Goal: Entertainment & Leisure: Browse casually

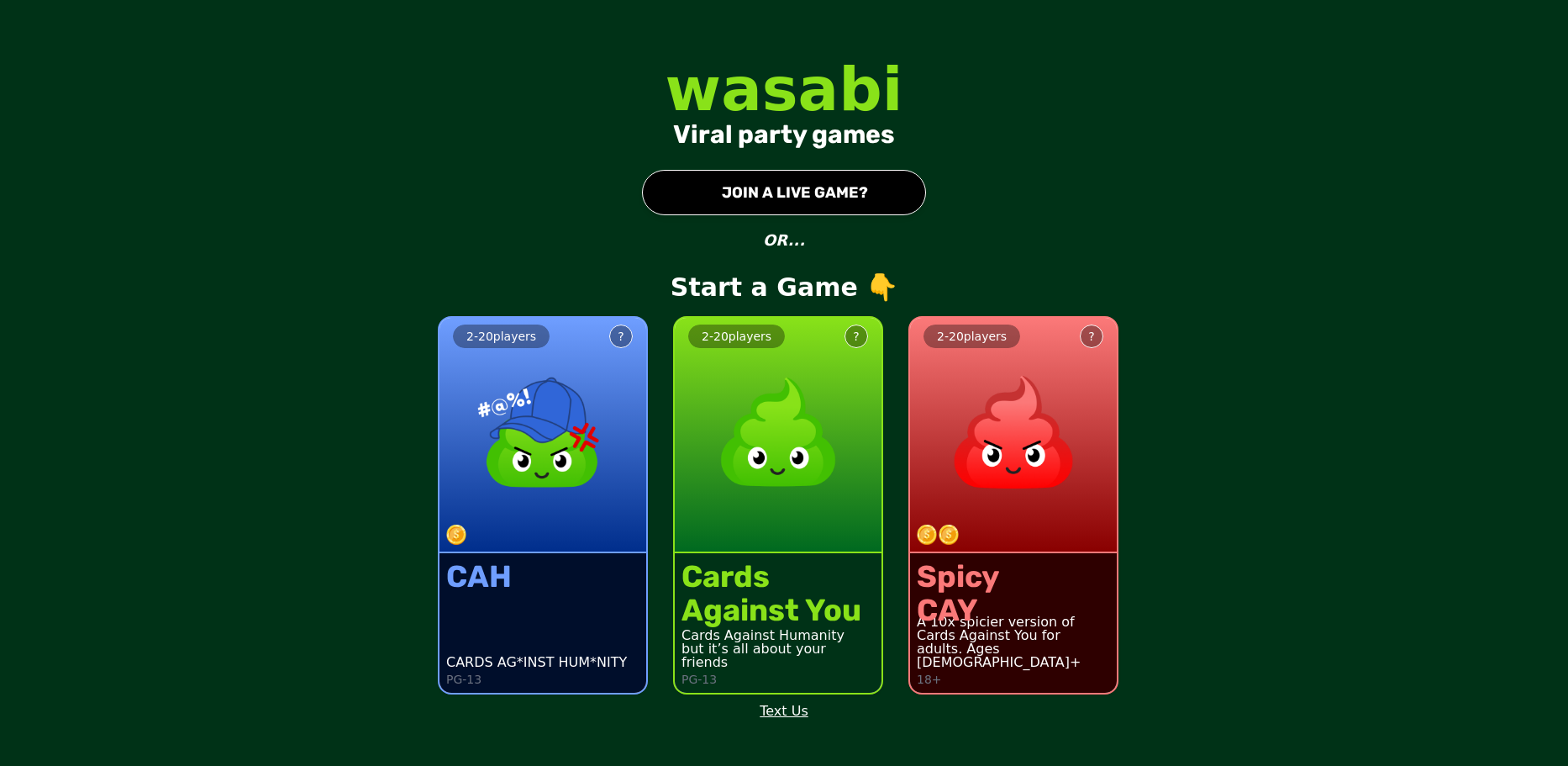
click at [783, 209] on button "● JOIN A LIVE GAME?" at bounding box center [784, 192] width 284 height 46
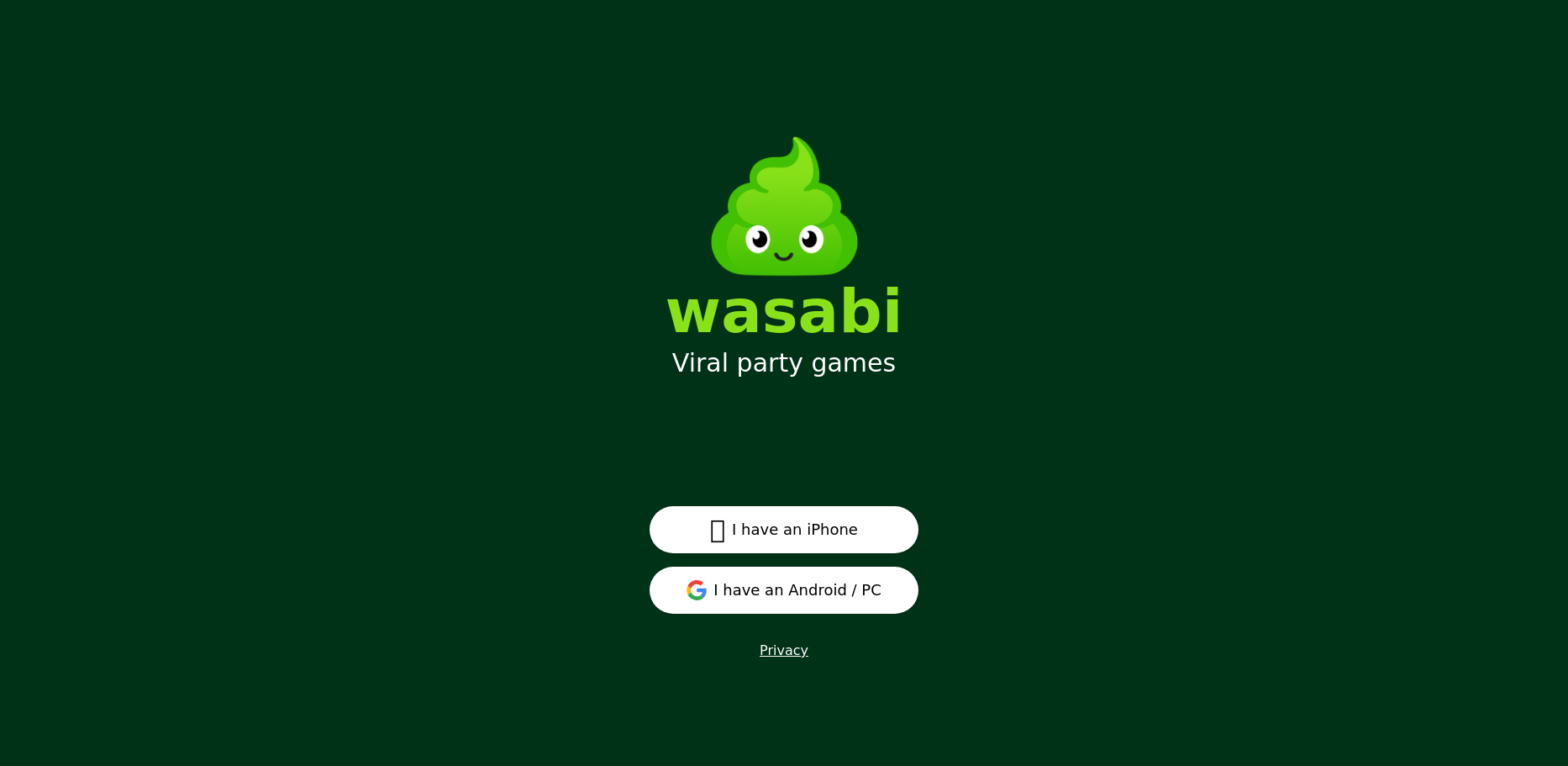
scroll to position [22, 0]
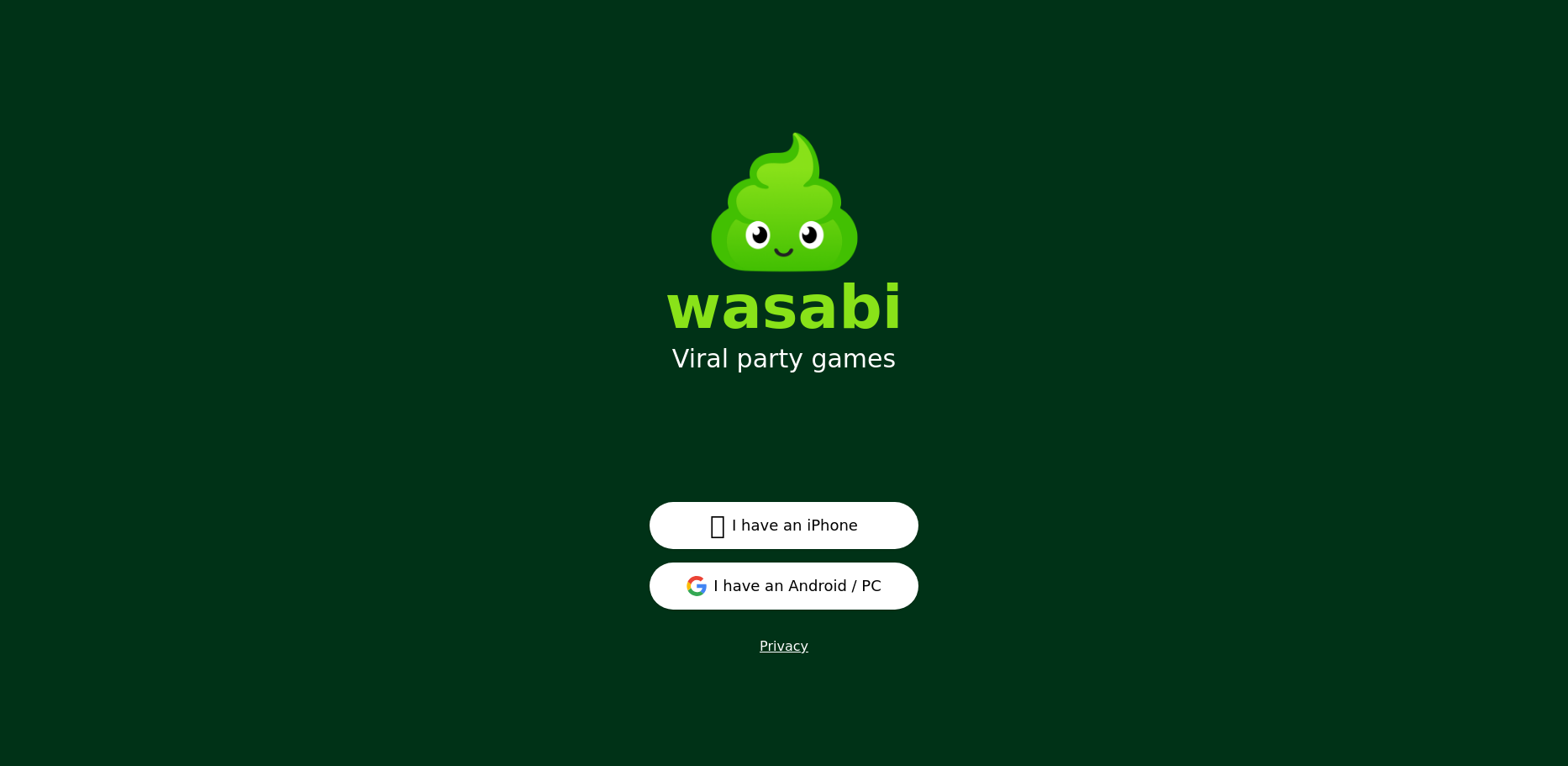
click at [810, 582] on button "I have an Android / PC" at bounding box center [783, 586] width 269 height 47
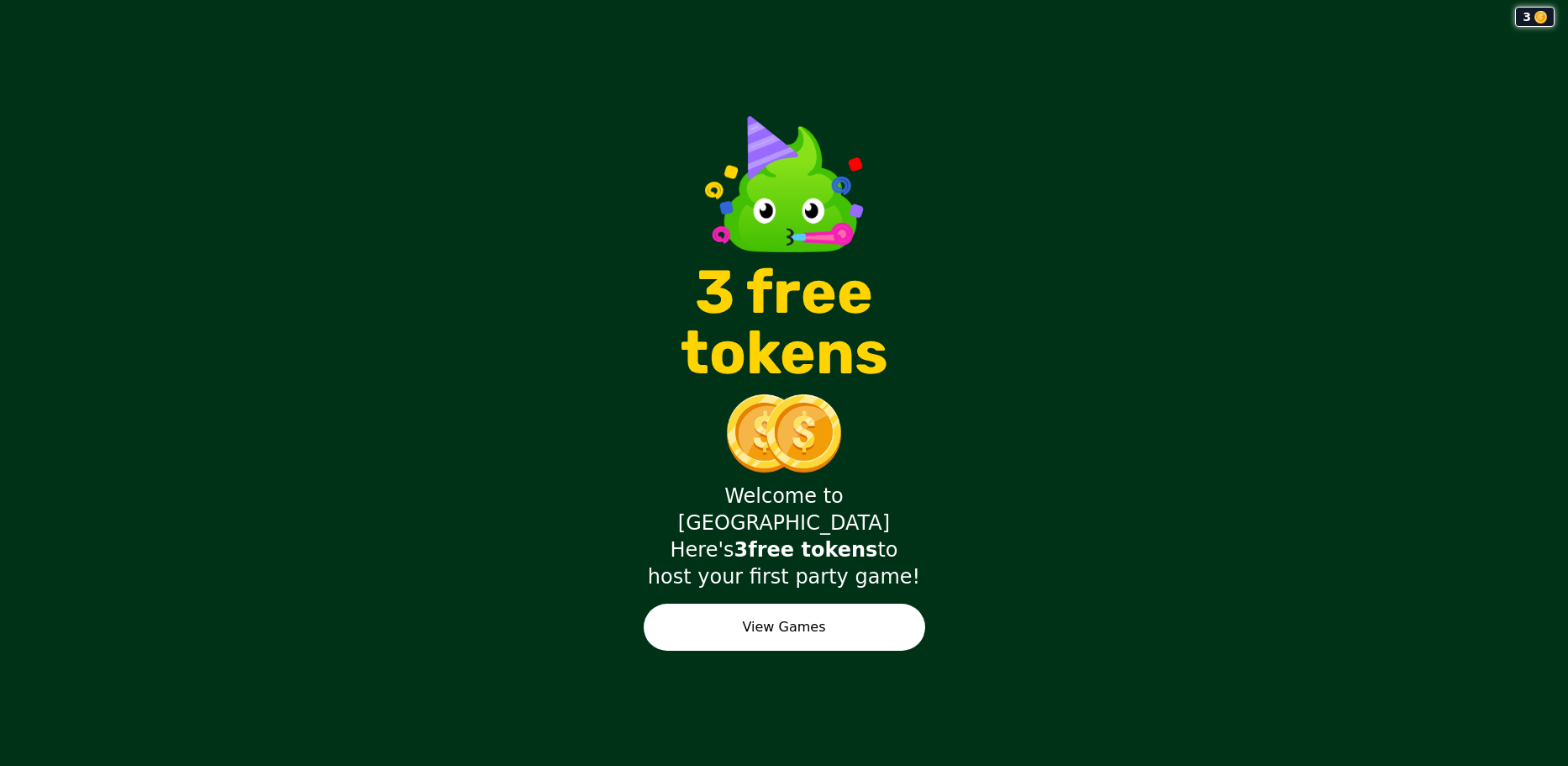
click at [892, 613] on button "View Games" at bounding box center [784, 628] width 281 height 47
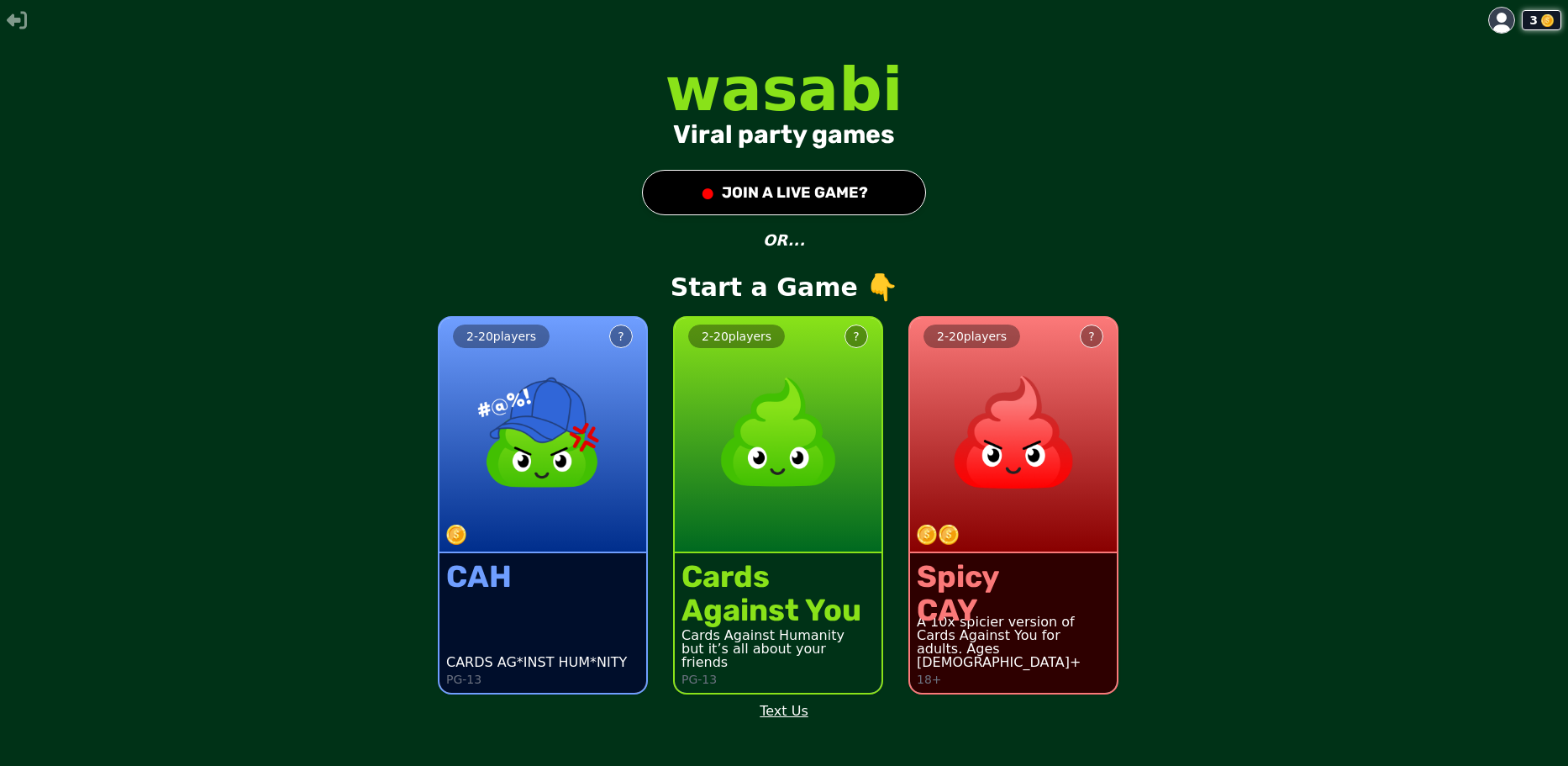
drag, startPoint x: 878, startPoint y: 187, endPoint x: 867, endPoint y: 186, distance: 11.0
click at [876, 187] on button "● JOIN A LIVE GAME?" at bounding box center [784, 192] width 284 height 46
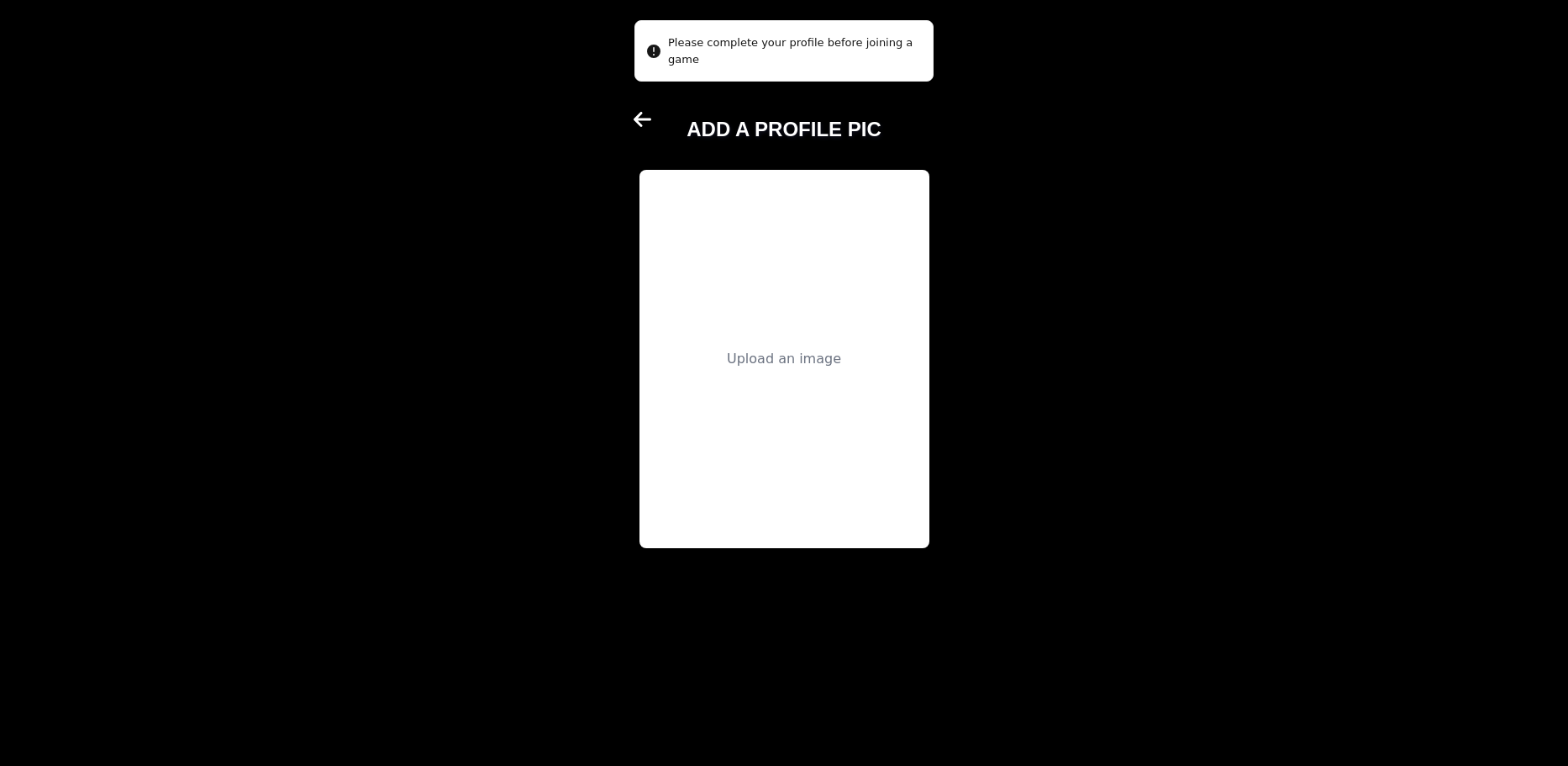
click at [777, 254] on div "Upload an image" at bounding box center [784, 358] width 290 height 378
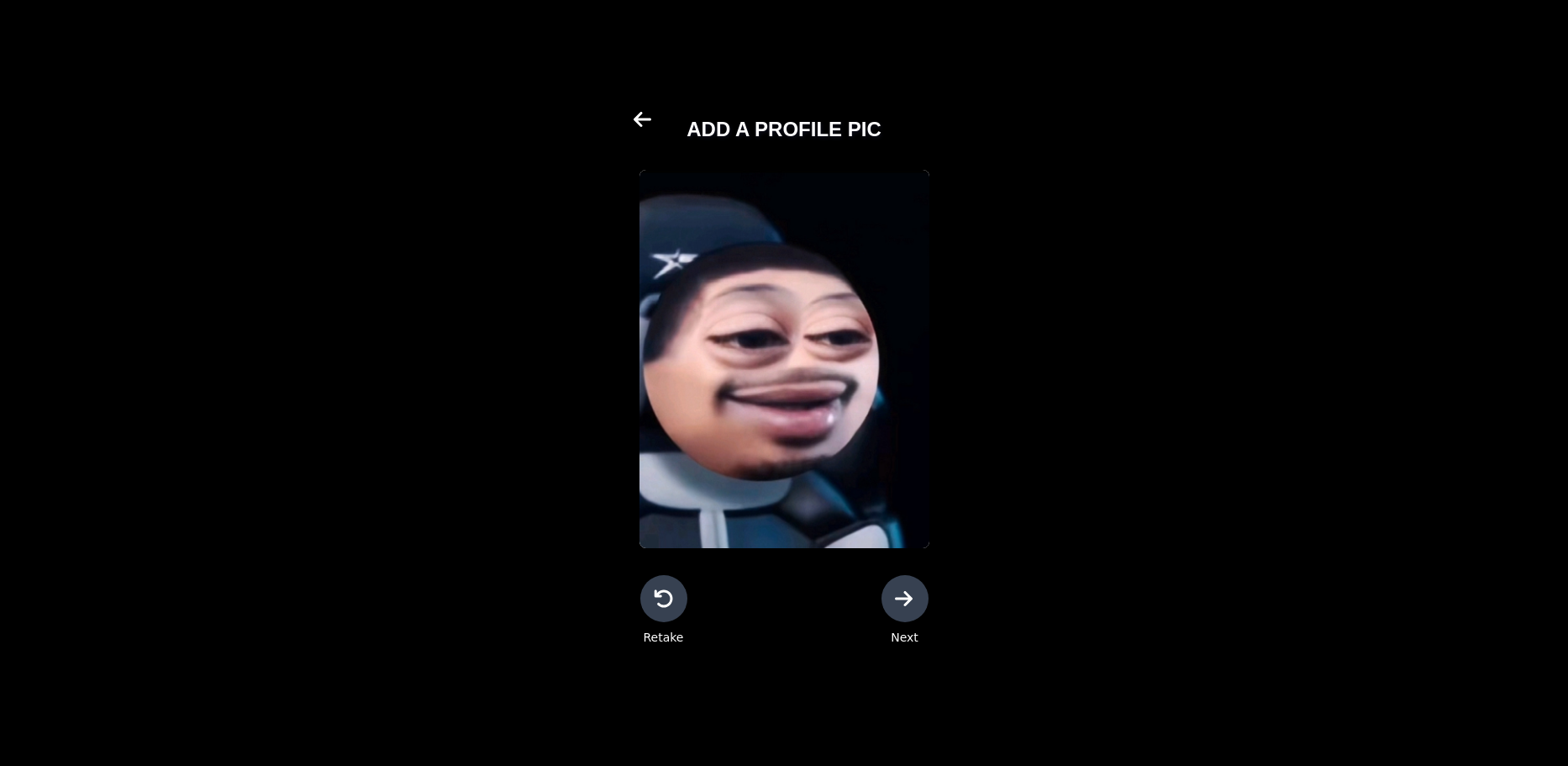
click at [916, 608] on div at bounding box center [905, 598] width 47 height 47
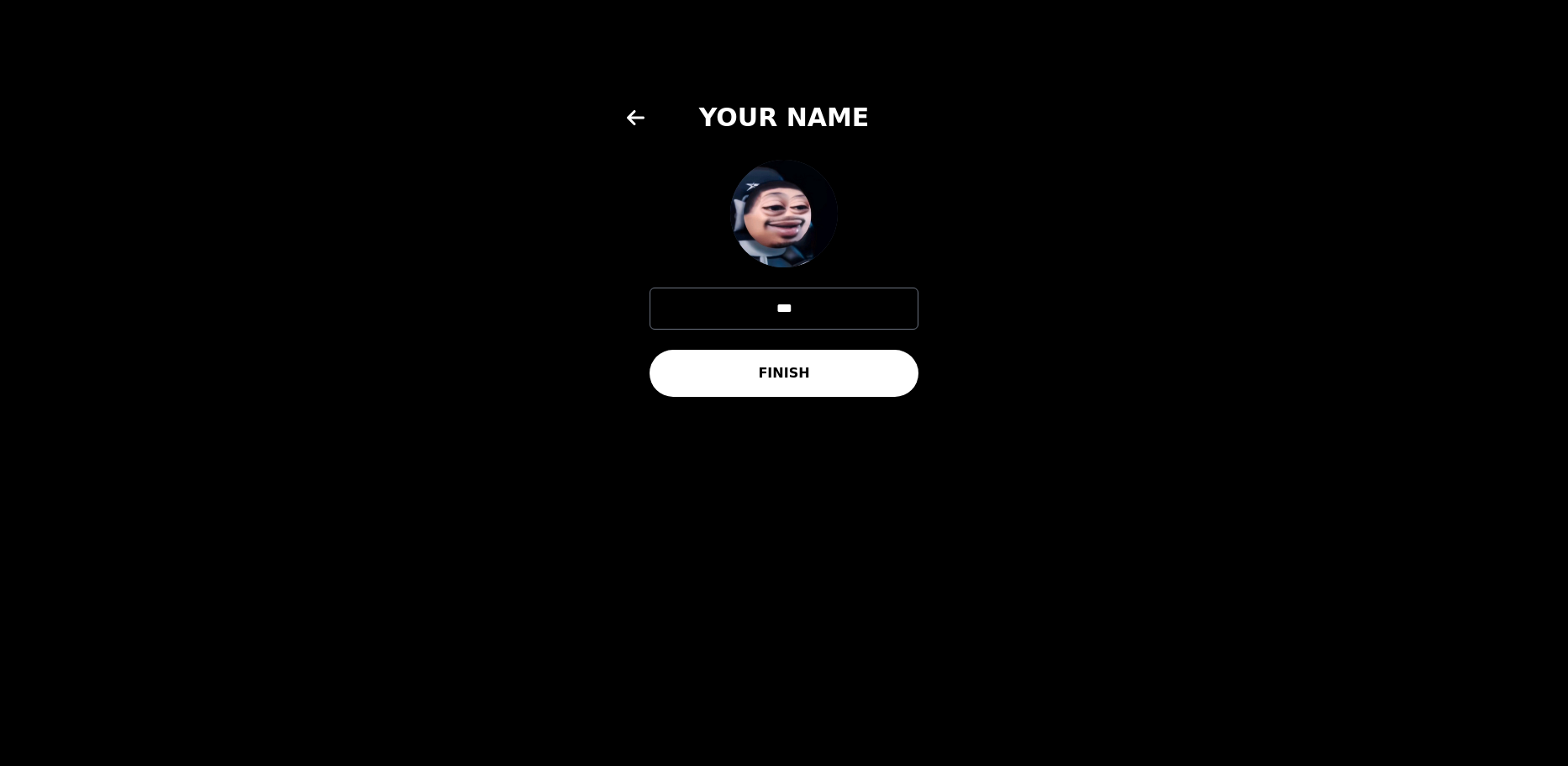
click at [864, 380] on button "FINISH" at bounding box center [783, 373] width 269 height 47
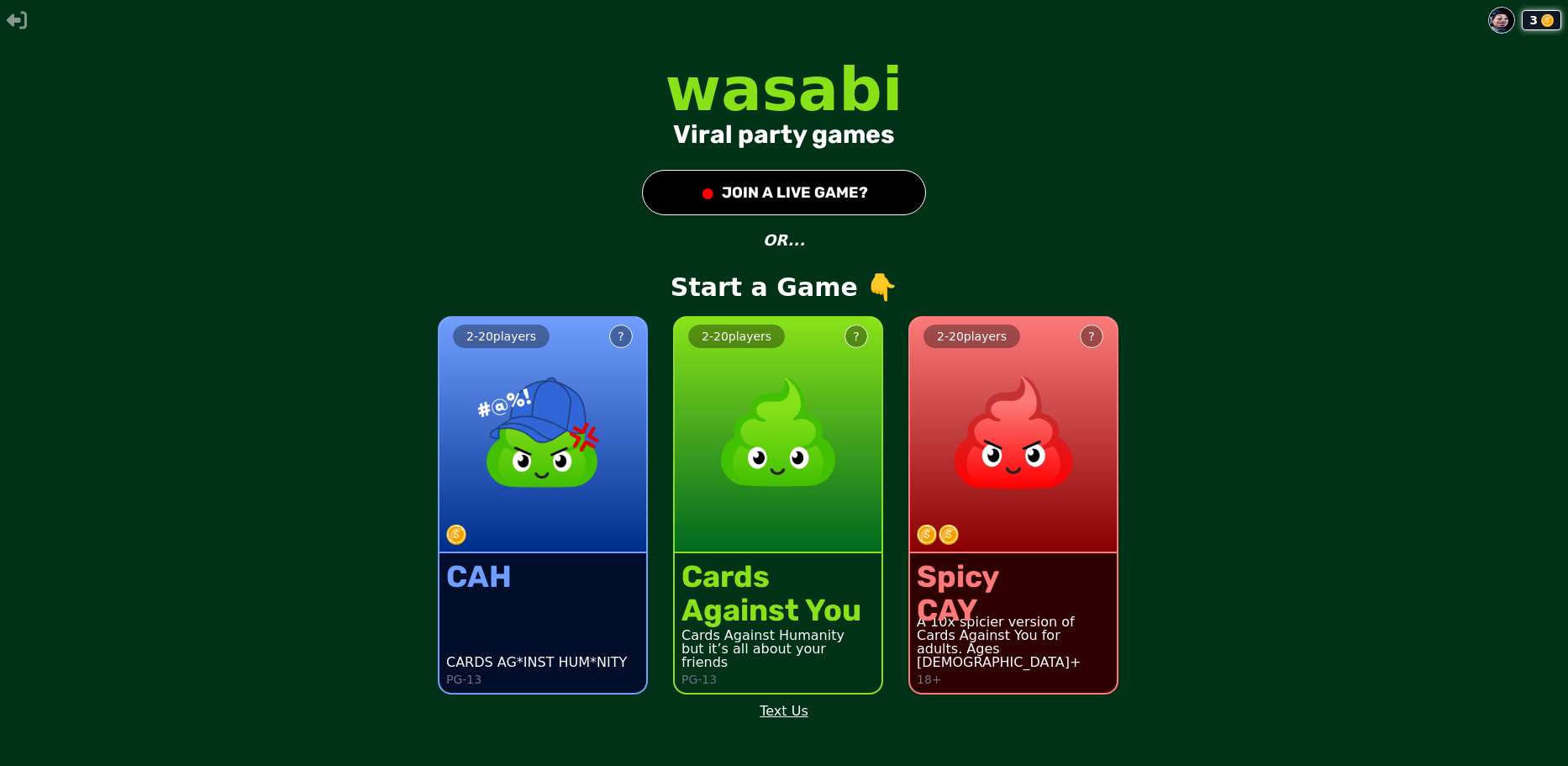
drag, startPoint x: 745, startPoint y: 172, endPoint x: 759, endPoint y: 187, distance: 20.5
click at [758, 185] on button "● JOIN A LIVE GAME?" at bounding box center [784, 192] width 284 height 46
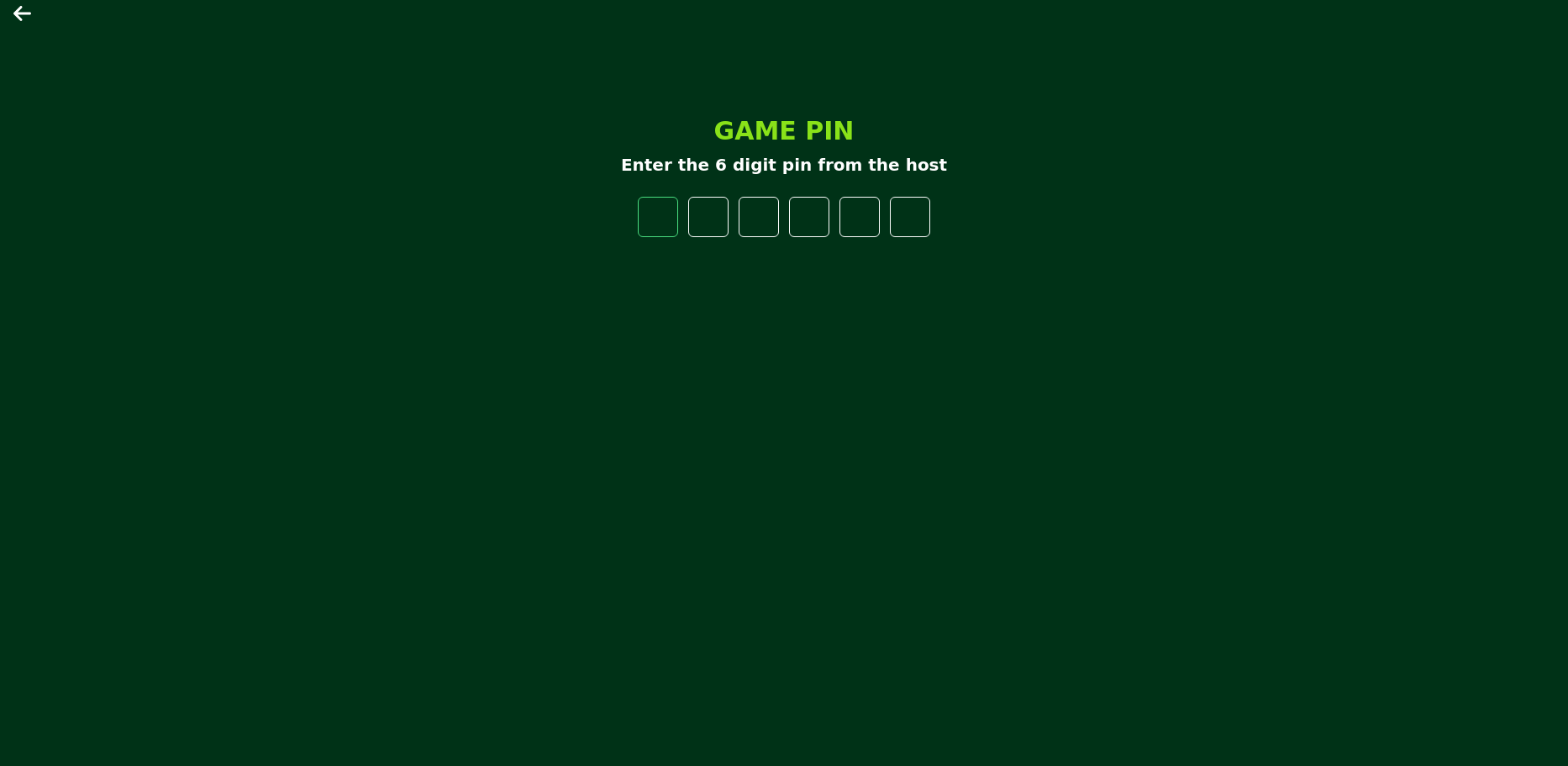
paste input "number"
drag, startPoint x: 660, startPoint y: 214, endPoint x: 655, endPoint y: 228, distance: 14.9
click at [657, 216] on input "number" at bounding box center [658, 217] width 40 height 40
paste input "number"
type input "*"
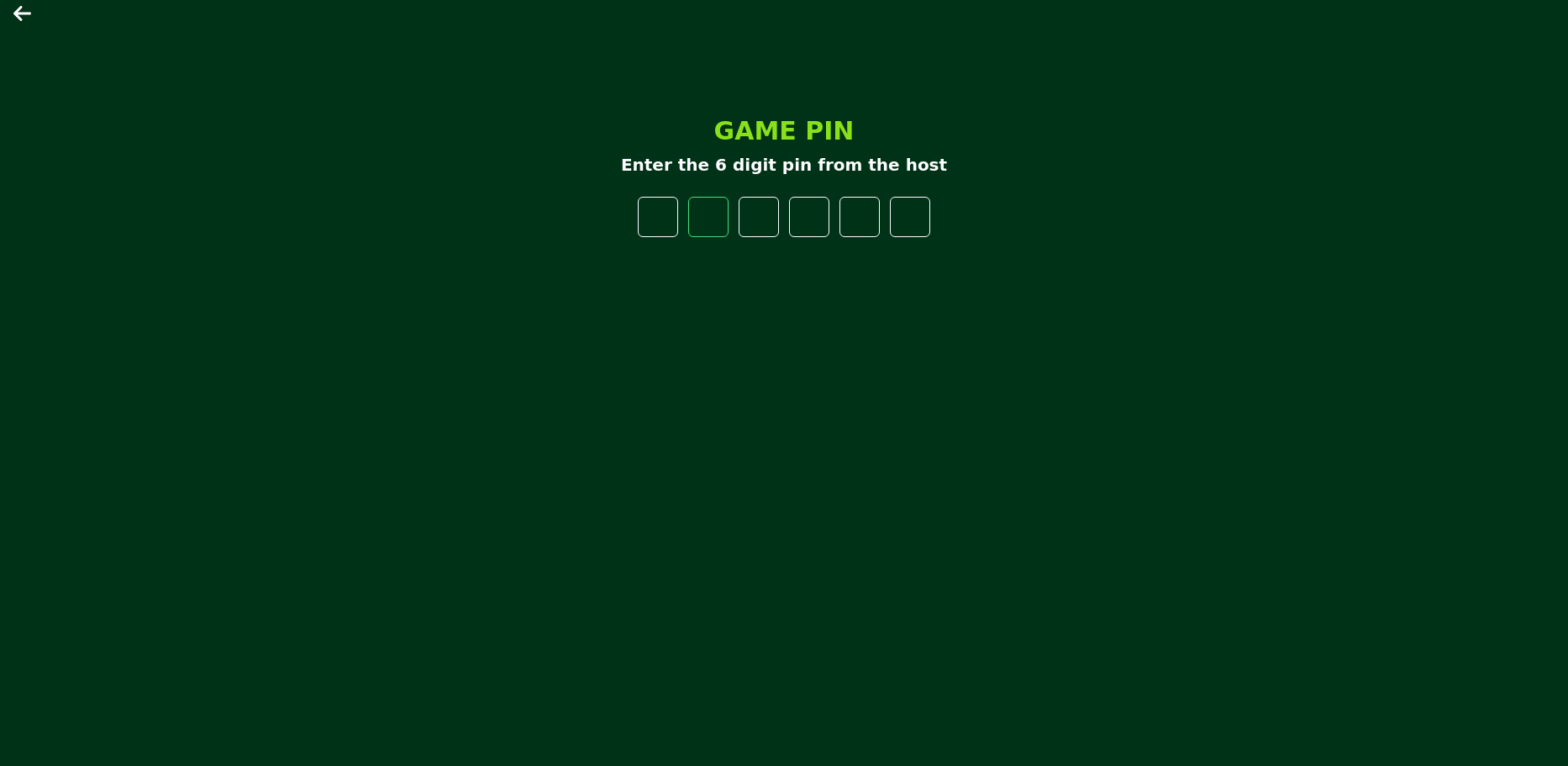
type input "*"
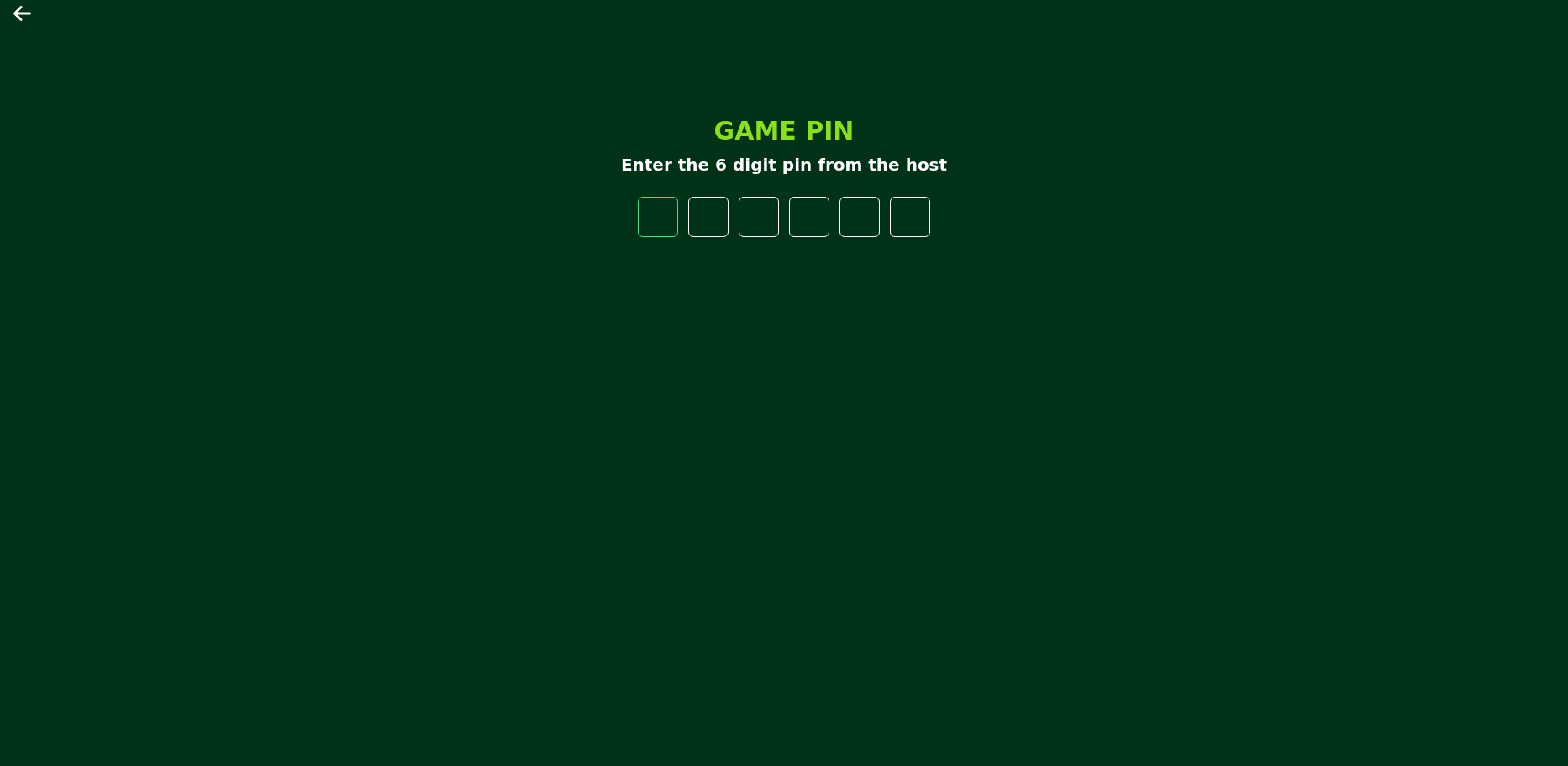
type input "*"
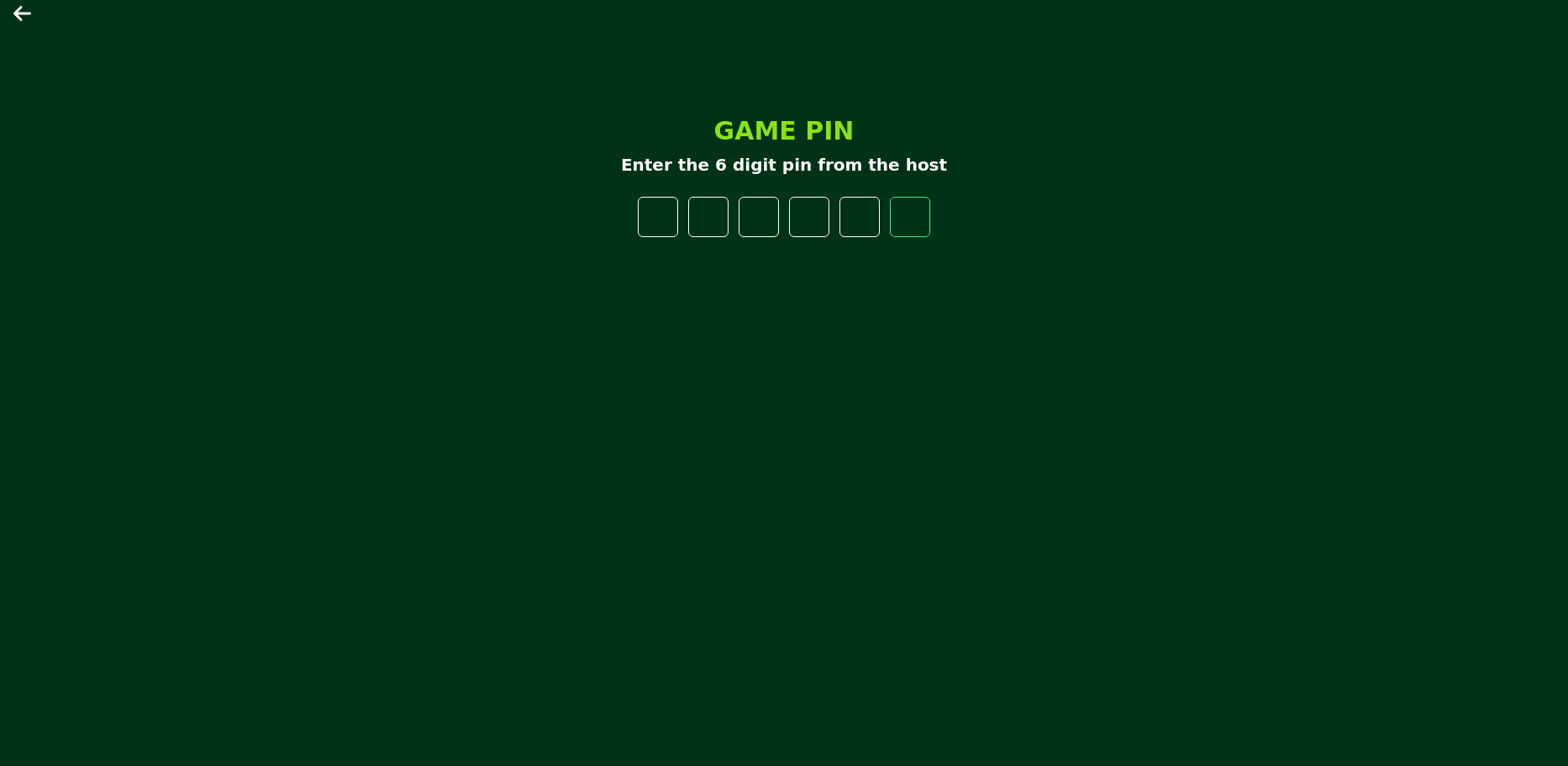
type input "*"
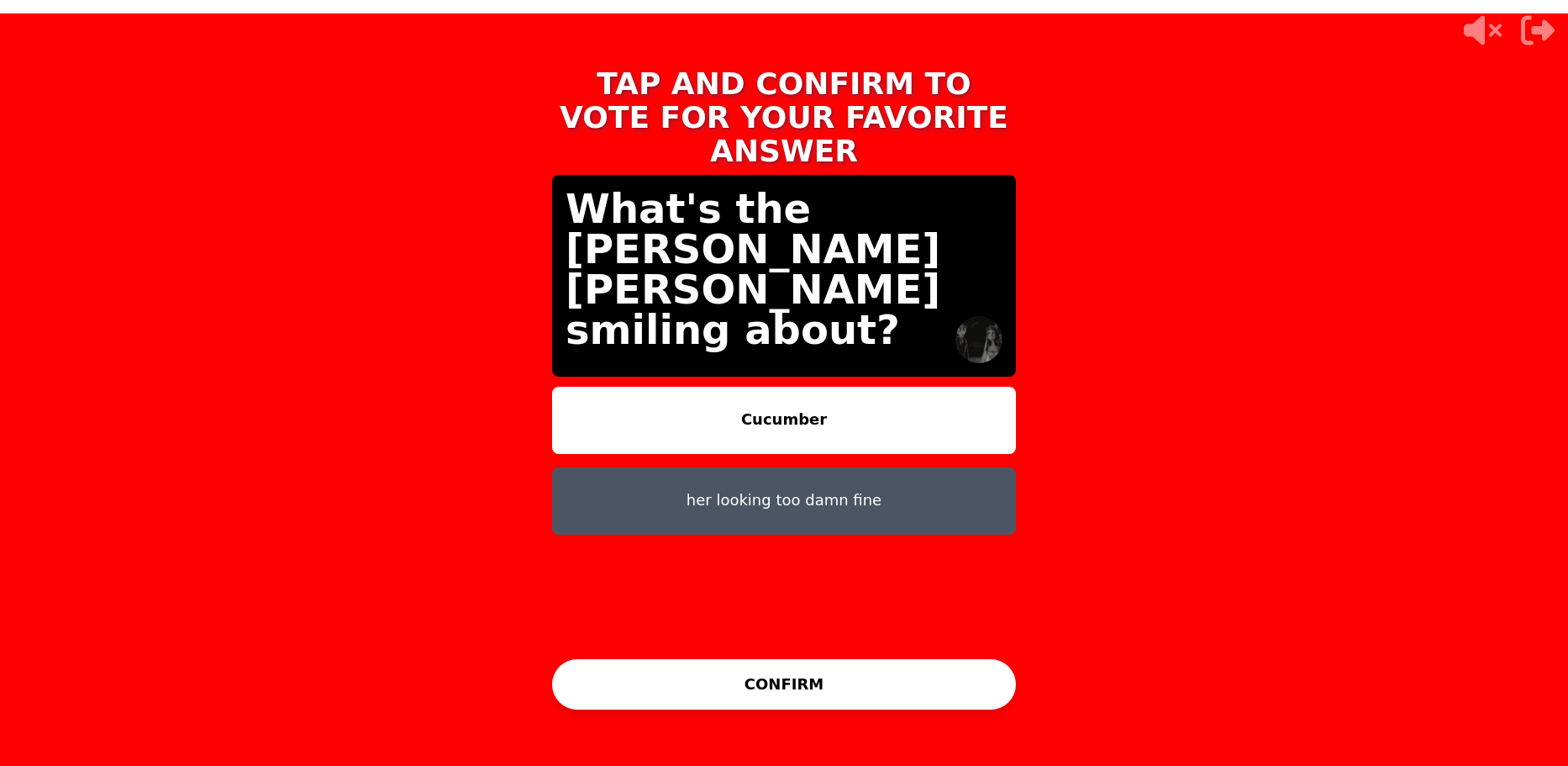
drag, startPoint x: 888, startPoint y: 724, endPoint x: 891, endPoint y: 715, distance: 9.5
click at [889, 704] on div "TAP AND CONFIRM TO VOTE FOR YOUR FAVORITE ANSWER What's the [PERSON_NAME] [PERS…" at bounding box center [784, 383] width 504 height 766
drag, startPoint x: 891, startPoint y: 715, endPoint x: 911, endPoint y: 706, distance: 21.9
click at [903, 709] on div "TAP AND CONFIRM TO VOTE FOR YOUR FAVORITE ANSWER What's the [PERSON_NAME] [PERS…" at bounding box center [784, 383] width 504 height 672
click at [911, 698] on button "CONFIRM" at bounding box center [783, 684] width 463 height 50
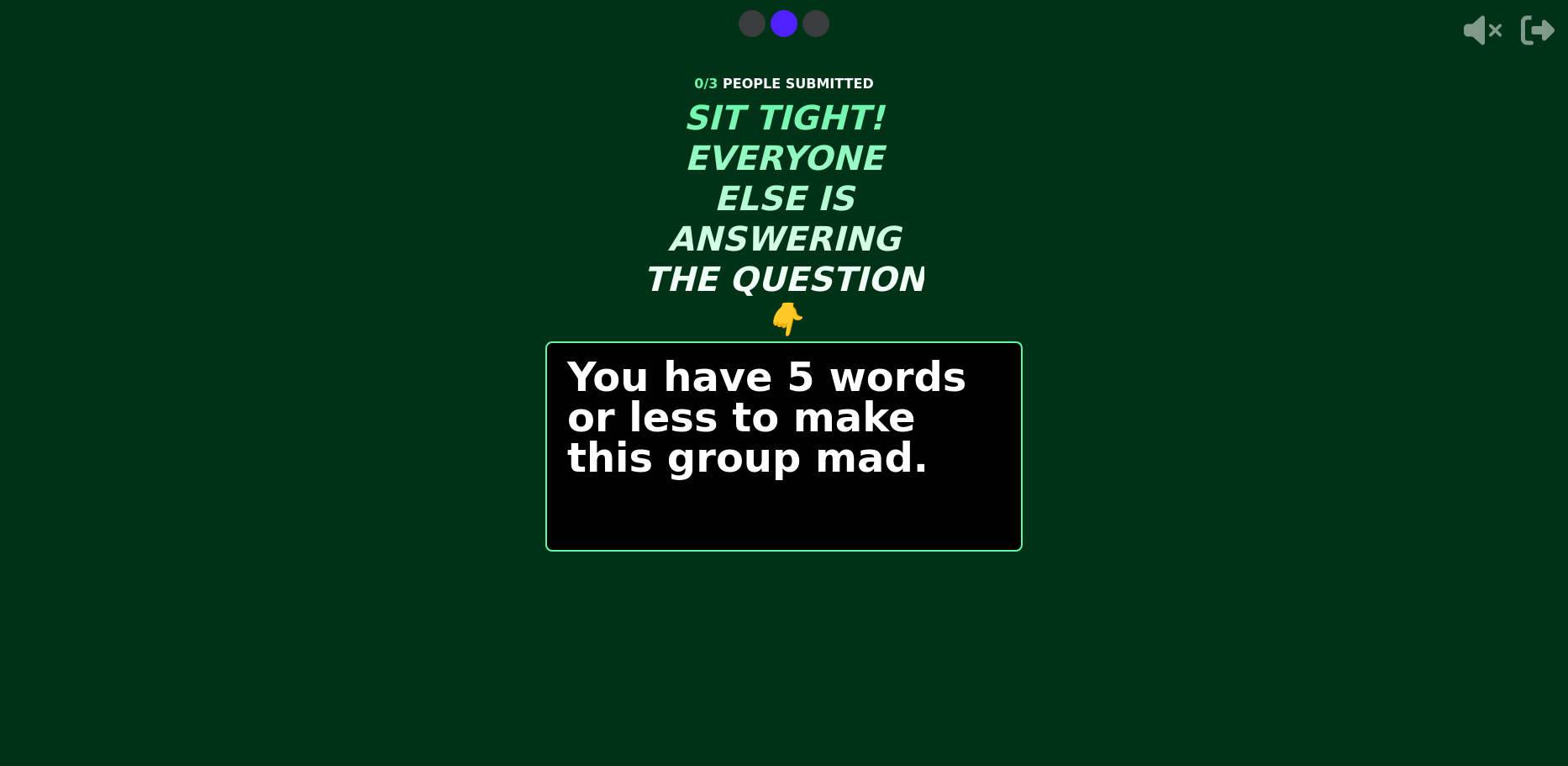
click at [821, 607] on div "START ROUND" at bounding box center [784, 597] width 477 height 50
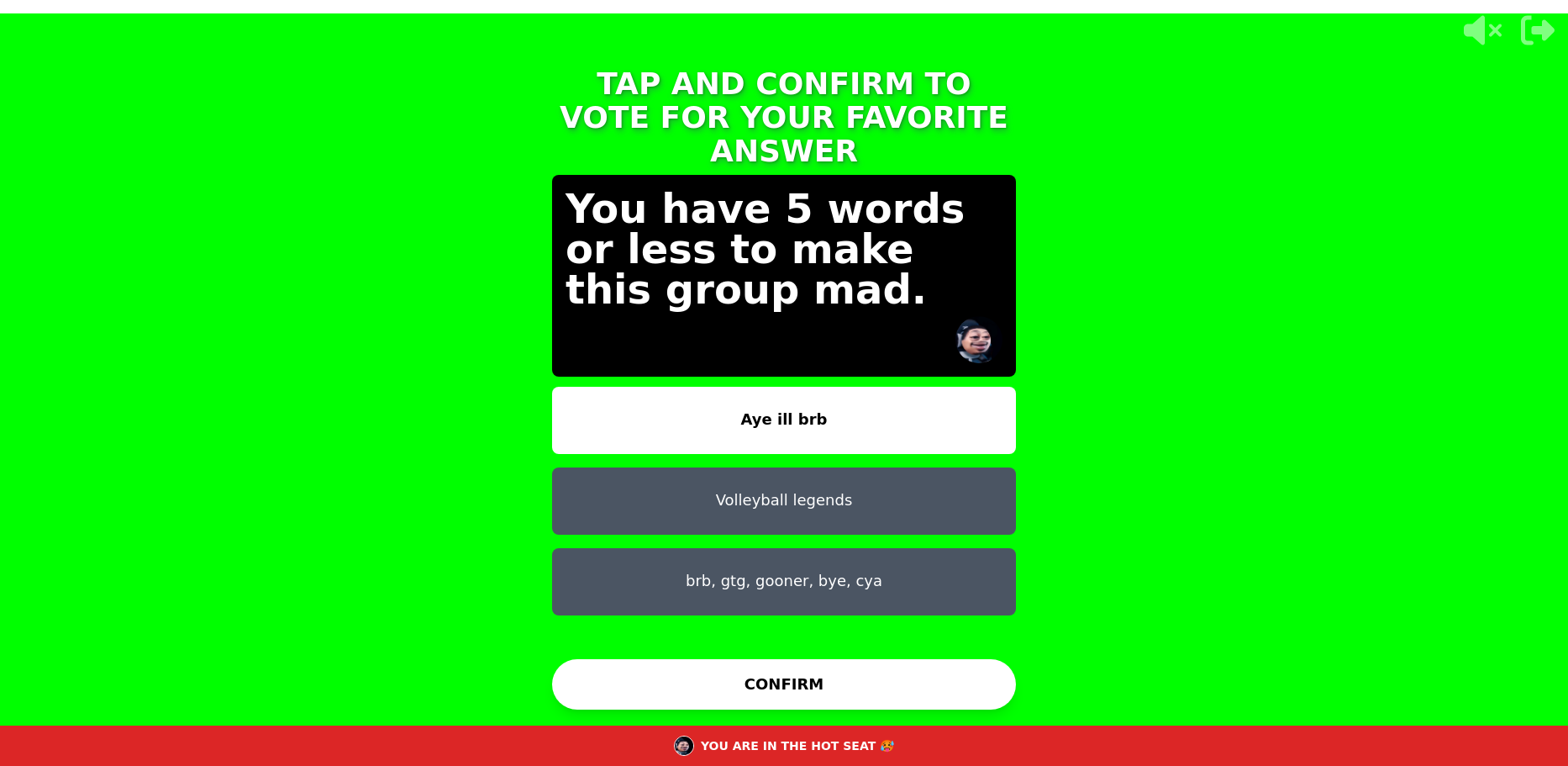
drag, startPoint x: 791, startPoint y: 295, endPoint x: 809, endPoint y: 272, distance: 29.2
drag, startPoint x: 847, startPoint y: 377, endPoint x: 848, endPoint y: 401, distance: 24.0
click at [847, 393] on button "Aye ill brb" at bounding box center [783, 421] width 463 height 67
click at [845, 394] on button "Aye ill brb" at bounding box center [783, 421] width 463 height 67
drag, startPoint x: 844, startPoint y: 397, endPoint x: 887, endPoint y: 313, distance: 94.4
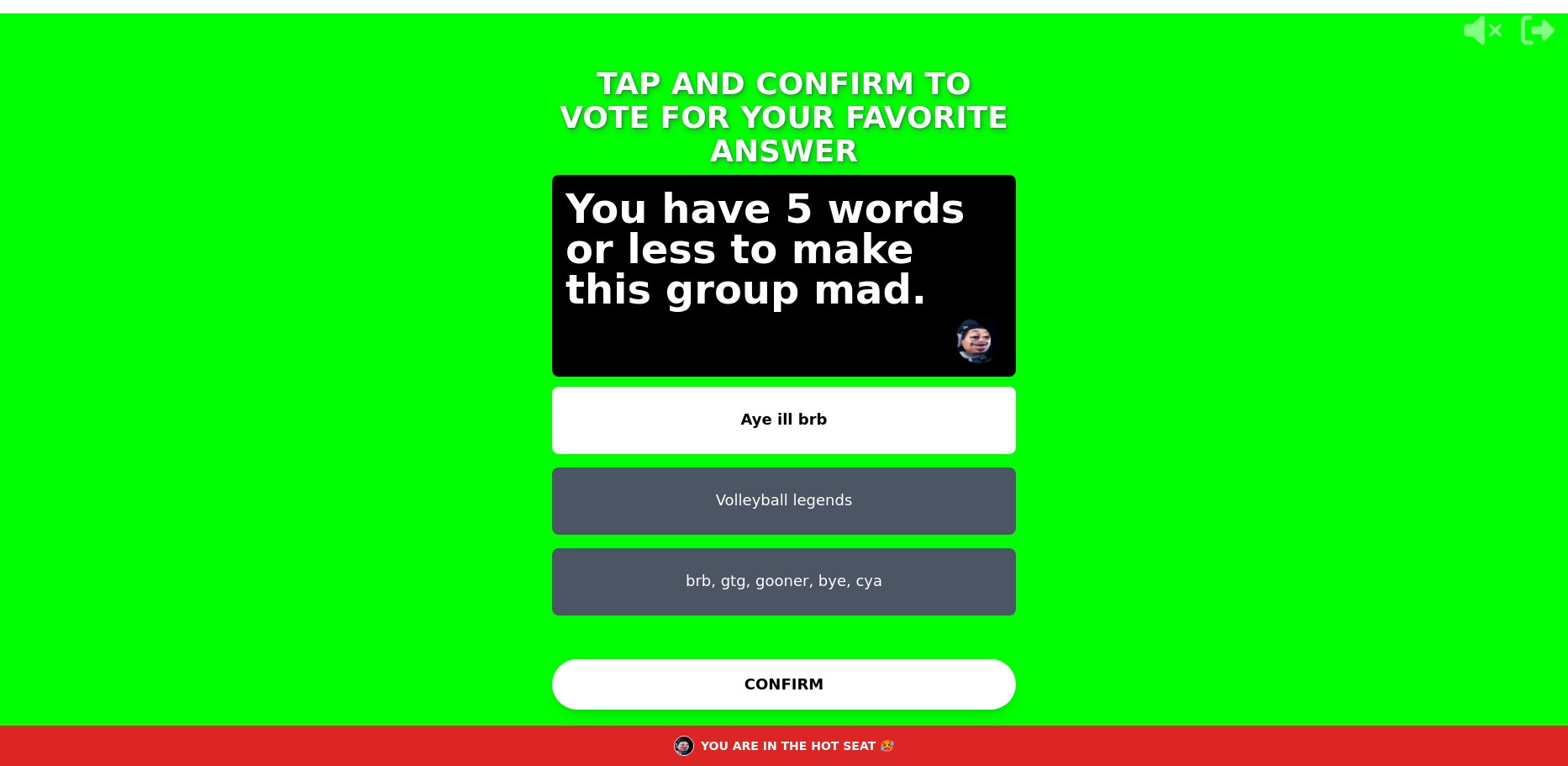
click at [856, 387] on button "Aye ill brb" at bounding box center [783, 421] width 463 height 67
click at [920, 309] on div "You have 5 words or less to make this group mad." at bounding box center [783, 276] width 463 height 202
drag, startPoint x: 843, startPoint y: 470, endPoint x: 838, endPoint y: 497, distance: 27.5
click at [844, 467] on button "Volleyball legends" at bounding box center [783, 501] width 463 height 67
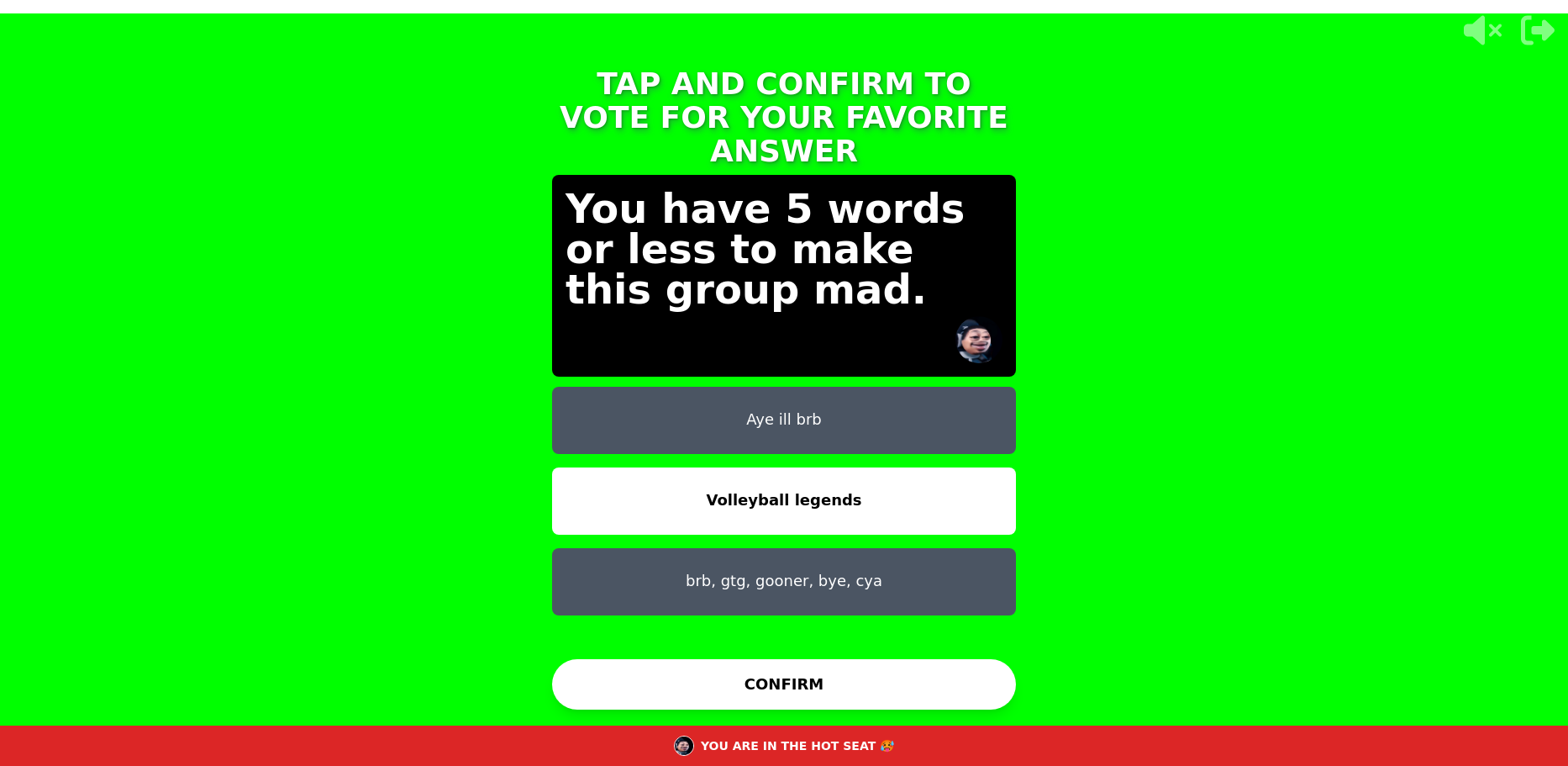
click at [852, 548] on button "brb, gtg, gooner, bye, cya" at bounding box center [783, 582] width 463 height 67
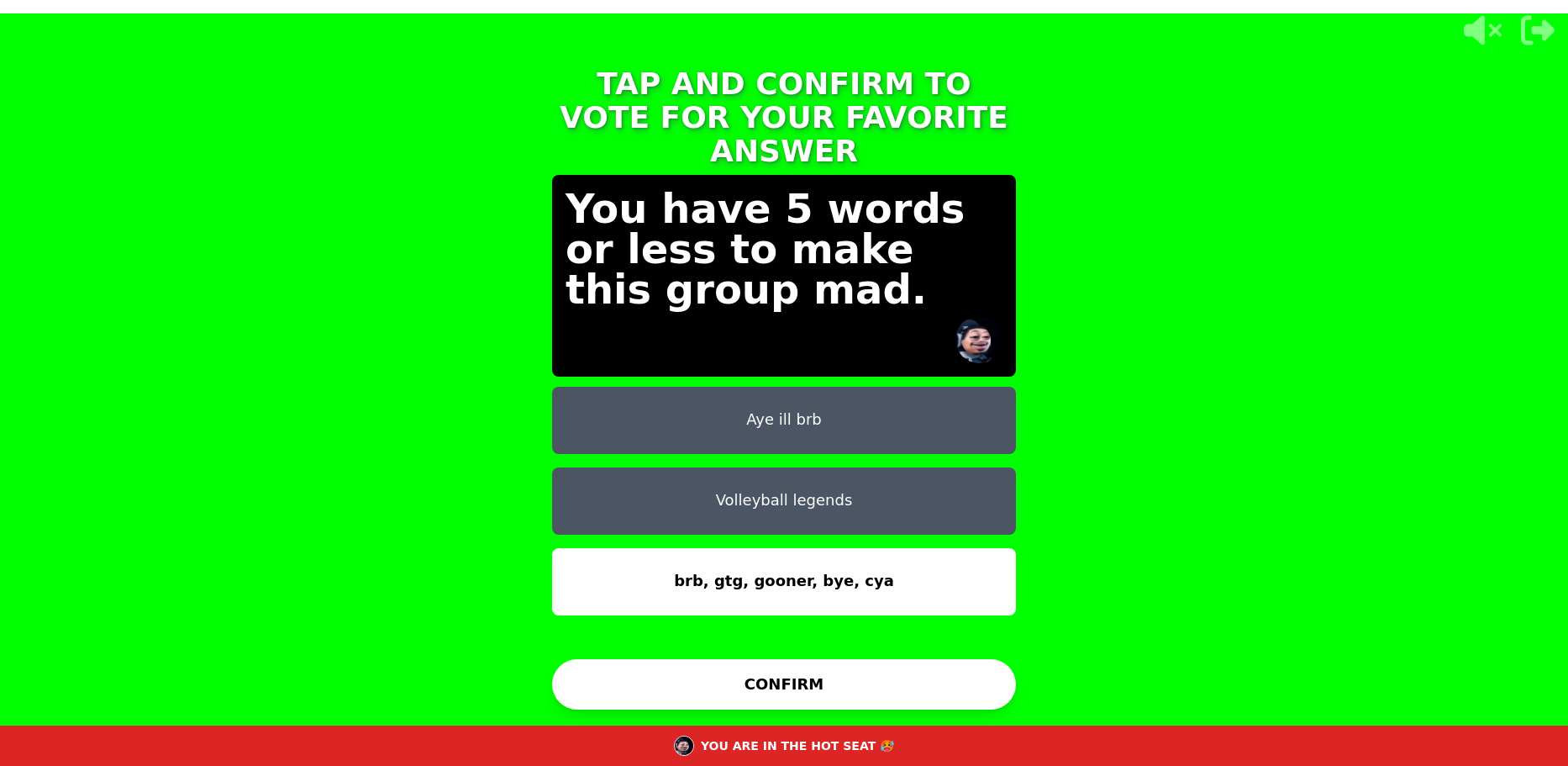
click at [854, 548] on button "brb, gtg, gooner, bye, cya" at bounding box center [783, 582] width 463 height 67
click at [817, 387] on button "Aye ill brb" at bounding box center [783, 421] width 463 height 67
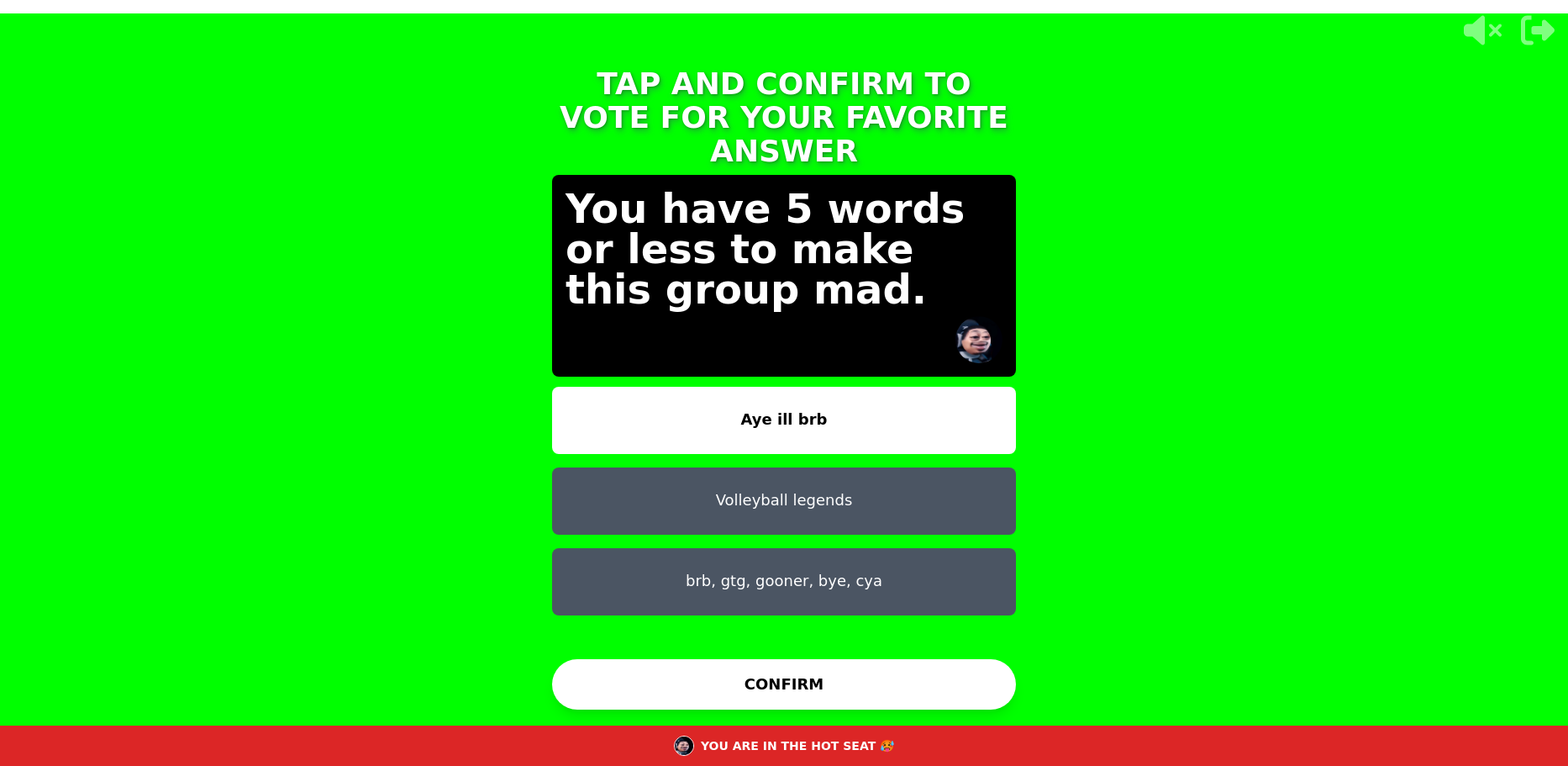
drag, startPoint x: 849, startPoint y: 678, endPoint x: 850, endPoint y: 660, distance: 18.0
click at [850, 667] on button "CONFIRM" at bounding box center [783, 684] width 463 height 50
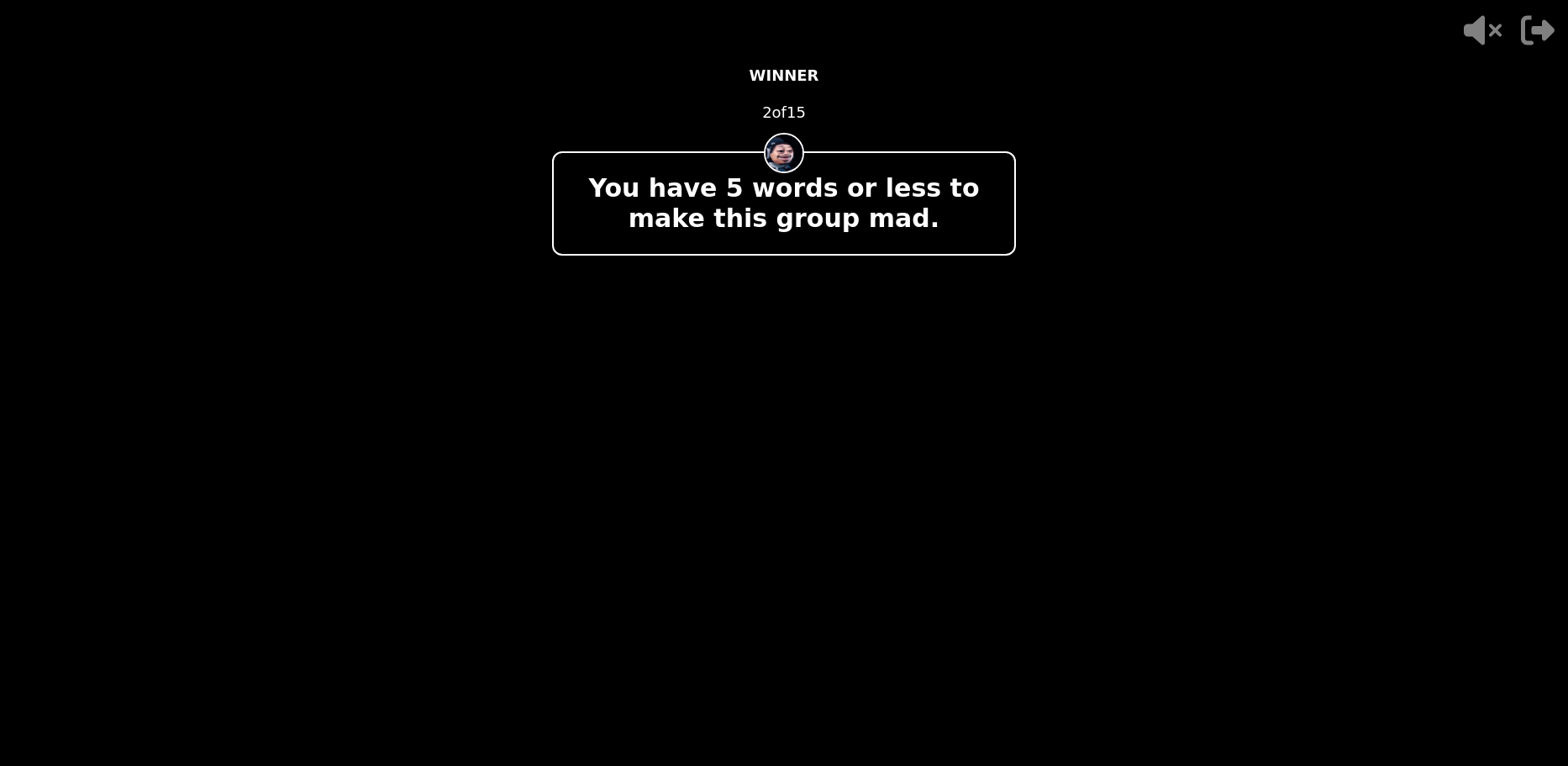
drag, startPoint x: 843, startPoint y: 211, endPoint x: 652, endPoint y: 224, distance: 191.4
click at [627, 222] on p "You have 5 words or less to make this group mad." at bounding box center [784, 203] width 433 height 60
drag, startPoint x: 735, startPoint y: 203, endPoint x: 752, endPoint y: 147, distance: 58.5
click at [752, 173] on p "You have 5 words or less to make this group mad." at bounding box center [784, 203] width 433 height 60
drag, startPoint x: 752, startPoint y: 147, endPoint x: 809, endPoint y: 131, distance: 59.2
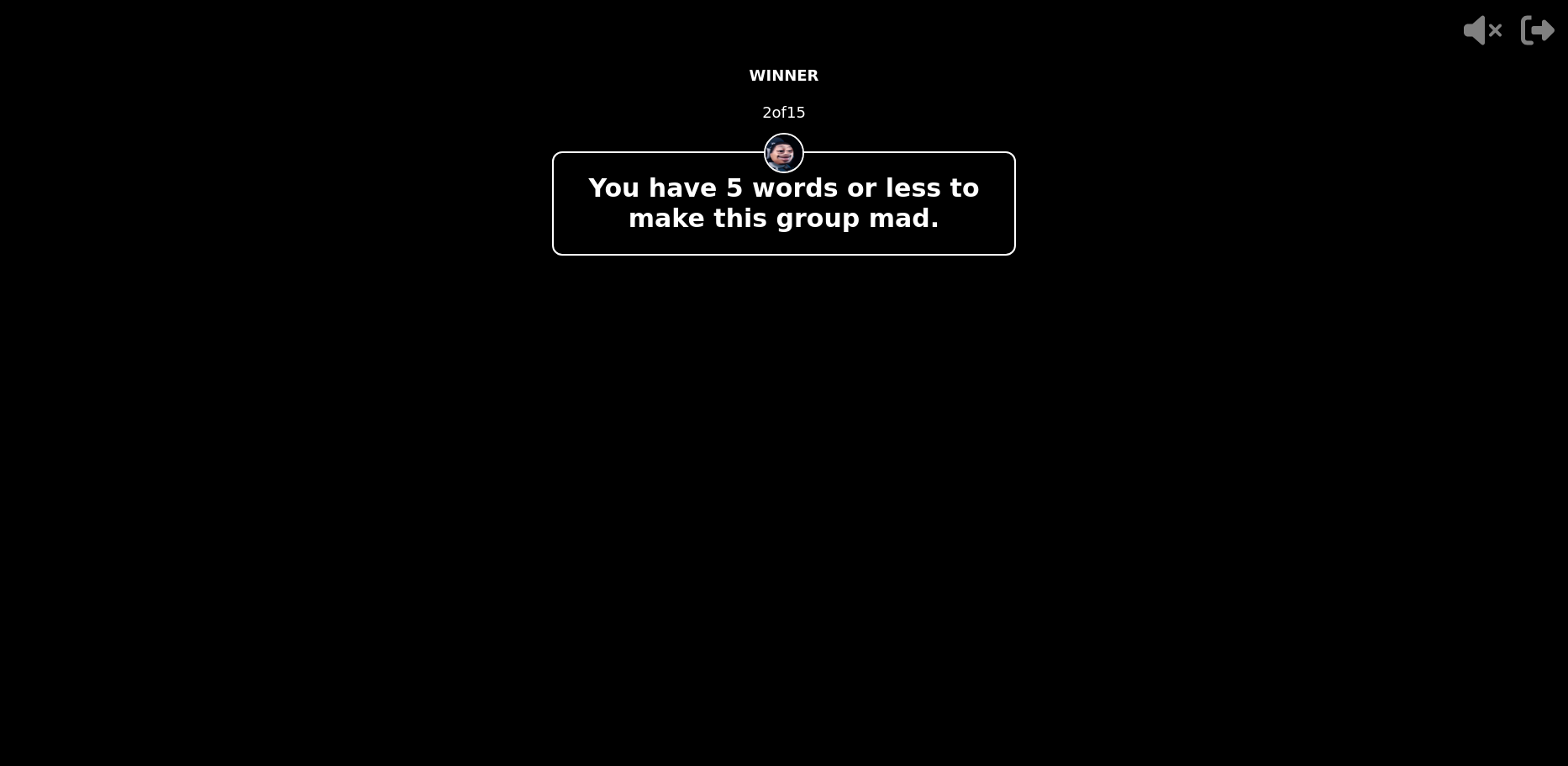
click at [758, 145] on div "- 500 PTS WINNER 2 of 15 You have 5 words or less to make this group mad. + 100…" at bounding box center [783, 383] width 463 height 672
drag, startPoint x: 809, startPoint y: 131, endPoint x: 799, endPoint y: 139, distance: 12.8
click at [803, 138] on div "- 500 PTS WINNER 2 of 15 You have 5 words or less to make this group mad. + 100…" at bounding box center [783, 383] width 463 height 672
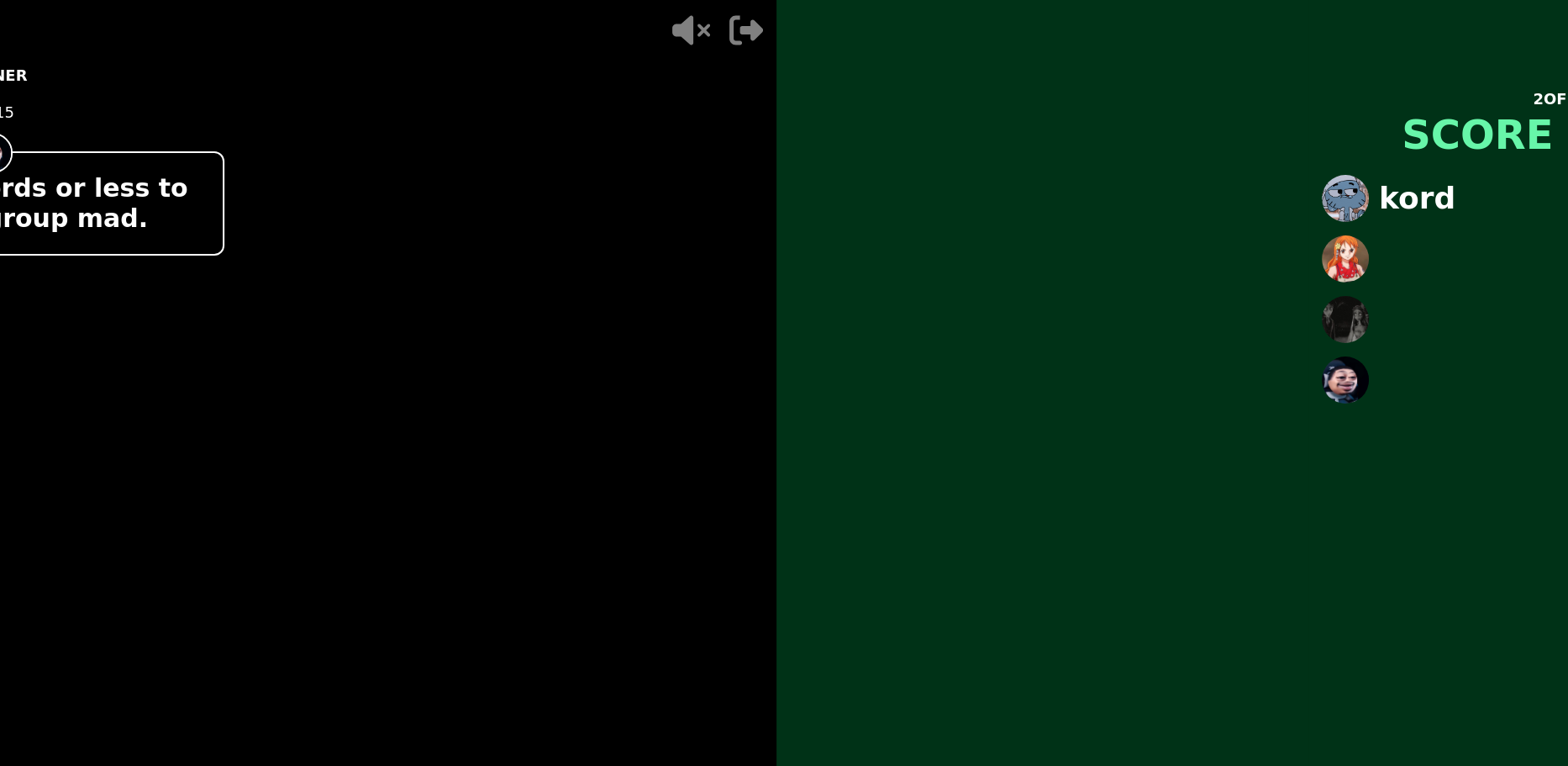
click at [788, 617] on div "2 OF 15 SCORE CHECK kord" at bounding box center [1561, 383] width 1568 height 766
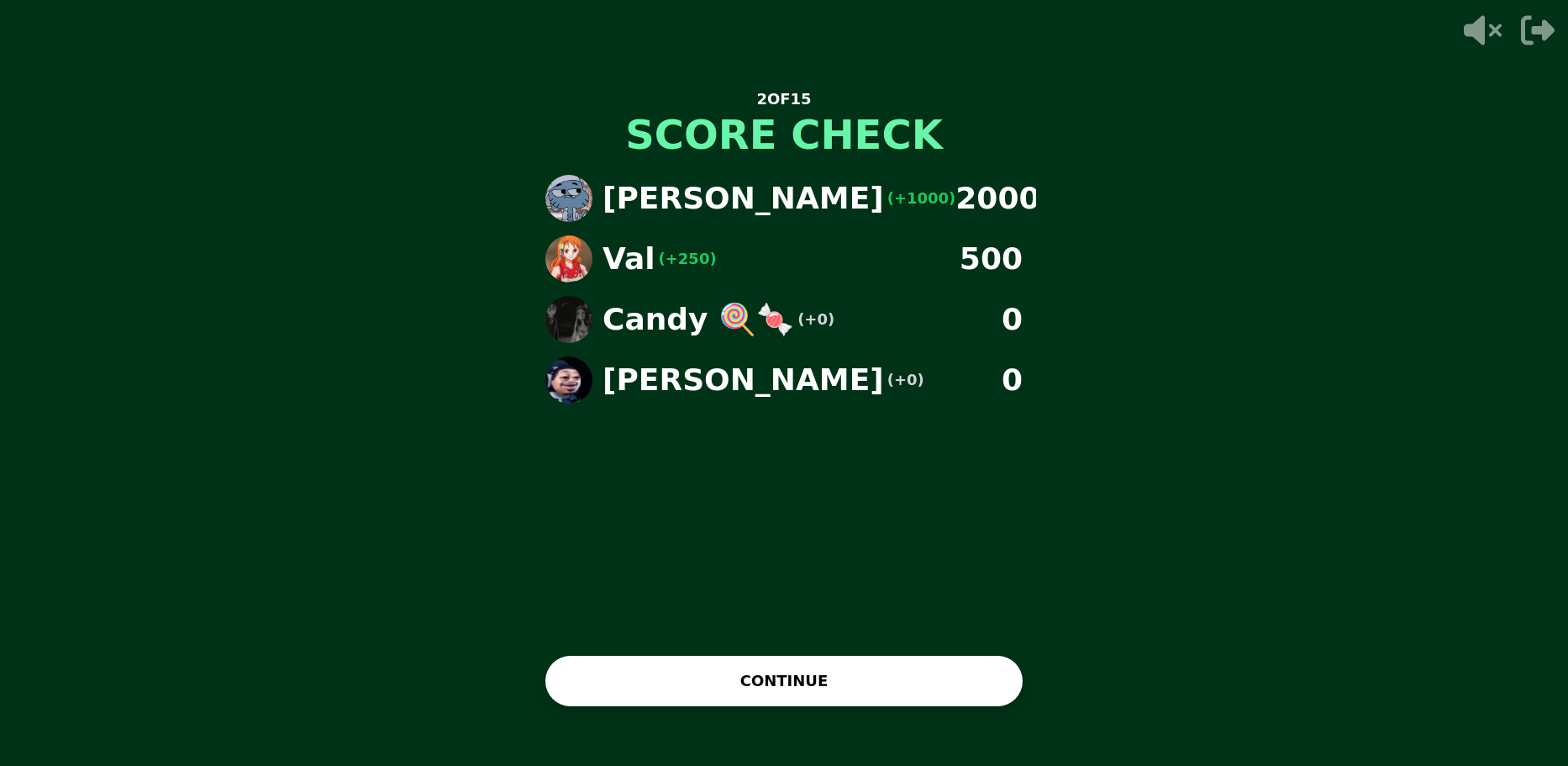
click at [892, 705] on div "2 OF 15 SCORE CHECK [PERSON_NAME] (+1000) 2000 Val (+250) 500 Candy 🍭🍬 (+0) 0 […" at bounding box center [784, 383] width 504 height 672
click at [902, 679] on button "CONTINUE" at bounding box center [784, 680] width 477 height 50
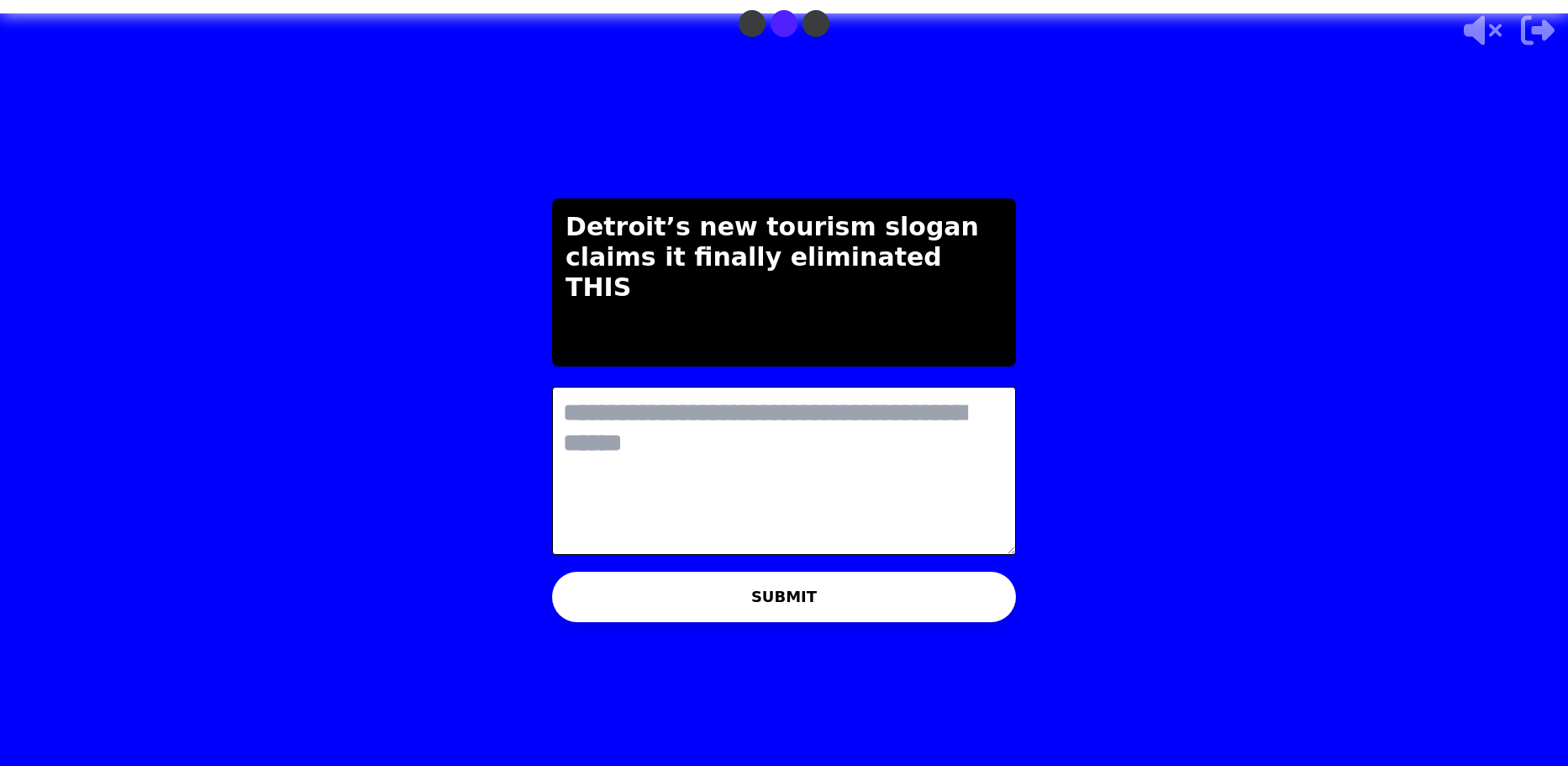
click at [572, 221] on p "Detroit’s new tourism slogan claims it finally eliminated THIS" at bounding box center [784, 258] width 437 height 91
click at [574, 231] on p "Detroit’s new tourism slogan claims it finally eliminated THIS" at bounding box center [784, 258] width 437 height 91
click at [574, 232] on p "Detroit’s new tourism slogan claims it finally eliminated THIS" at bounding box center [784, 258] width 437 height 91
click at [759, 582] on button "SUBMIT" at bounding box center [783, 597] width 463 height 50
click at [722, 483] on textarea at bounding box center [783, 471] width 463 height 169
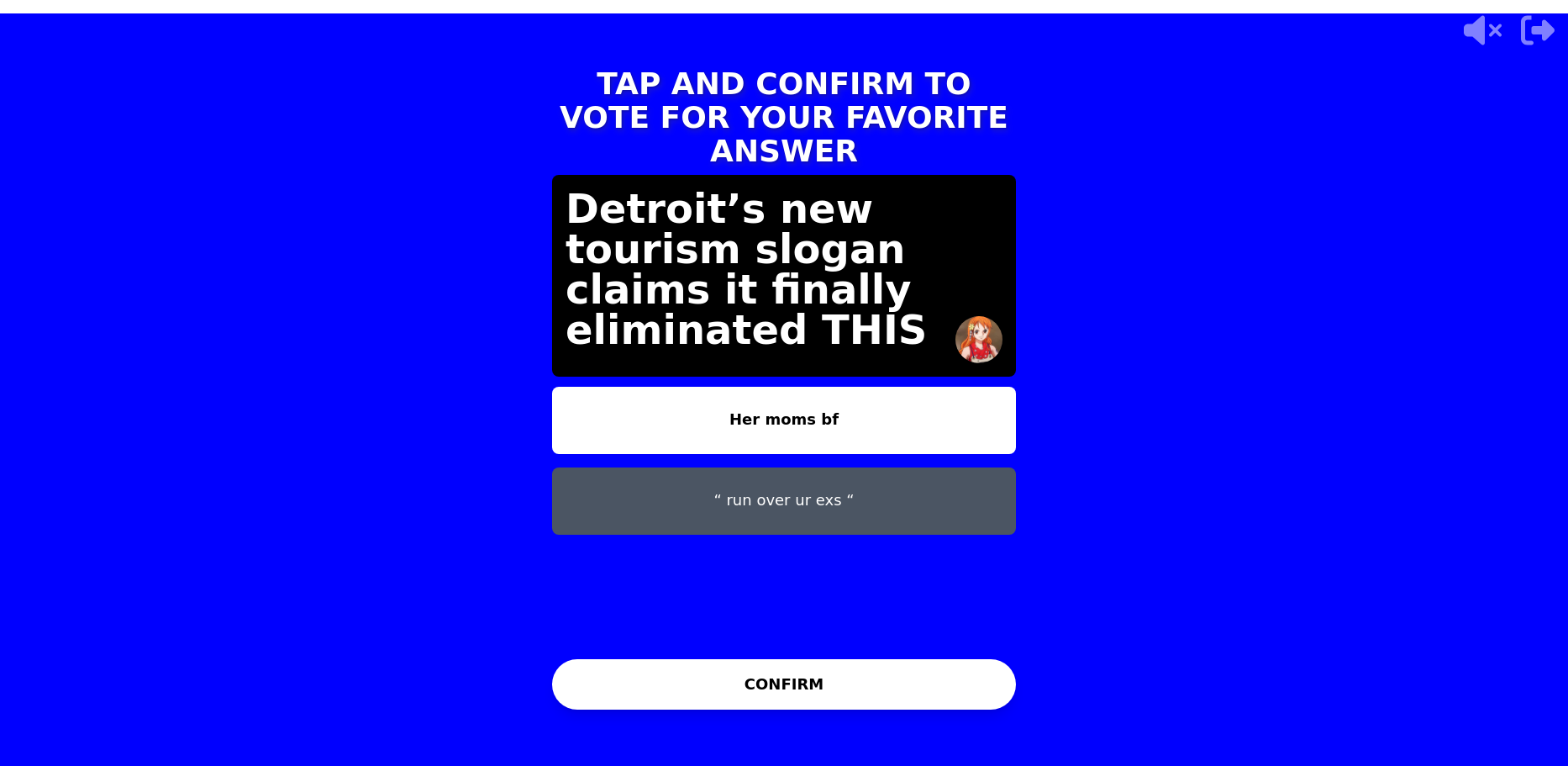
click at [884, 677] on button "CONFIRM" at bounding box center [783, 684] width 463 height 50
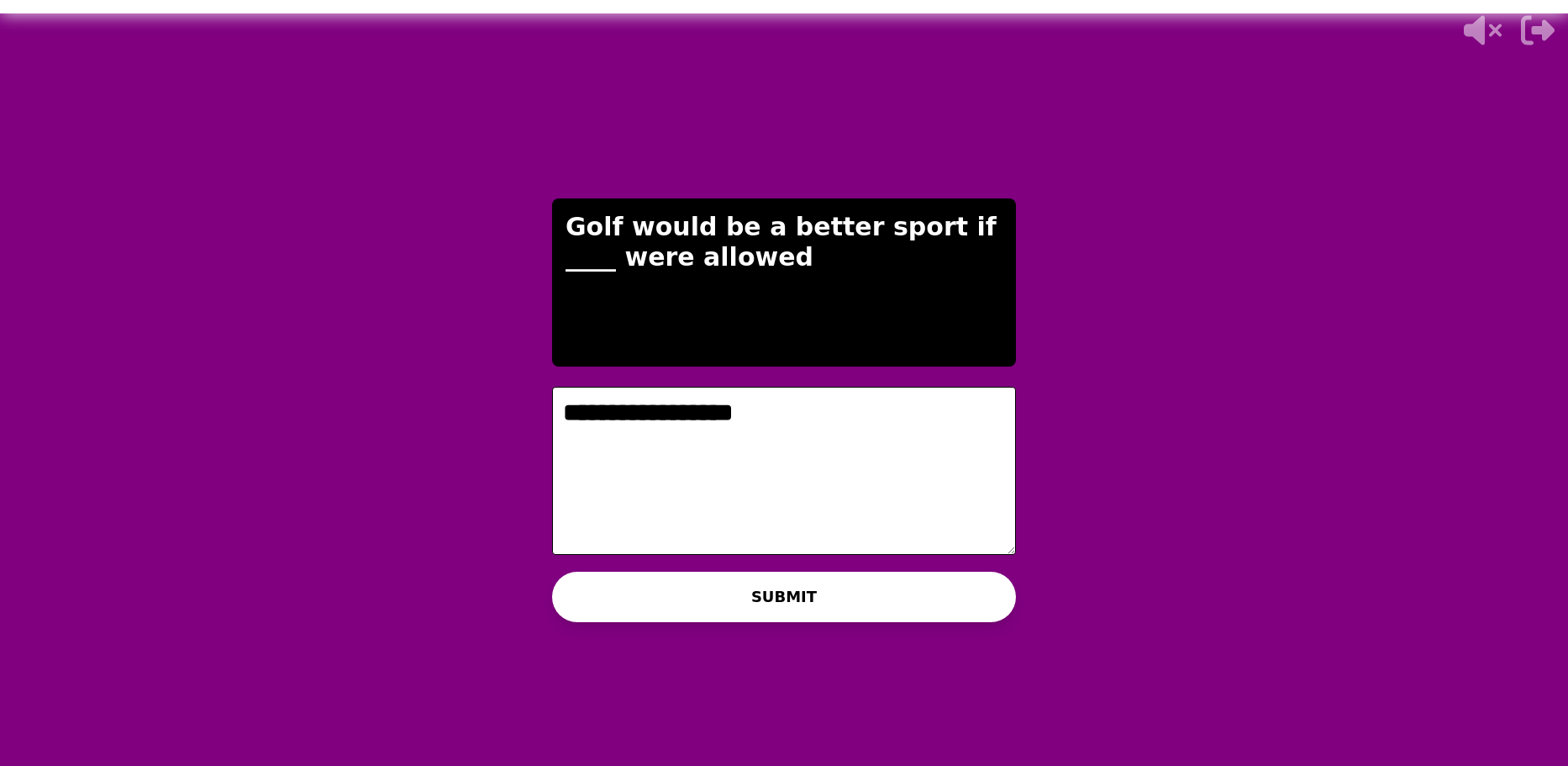
type textarea "**********"
click at [729, 626] on div "**********" at bounding box center [784, 383] width 504 height 766
click at [741, 605] on button "SUBMIT" at bounding box center [783, 597] width 463 height 50
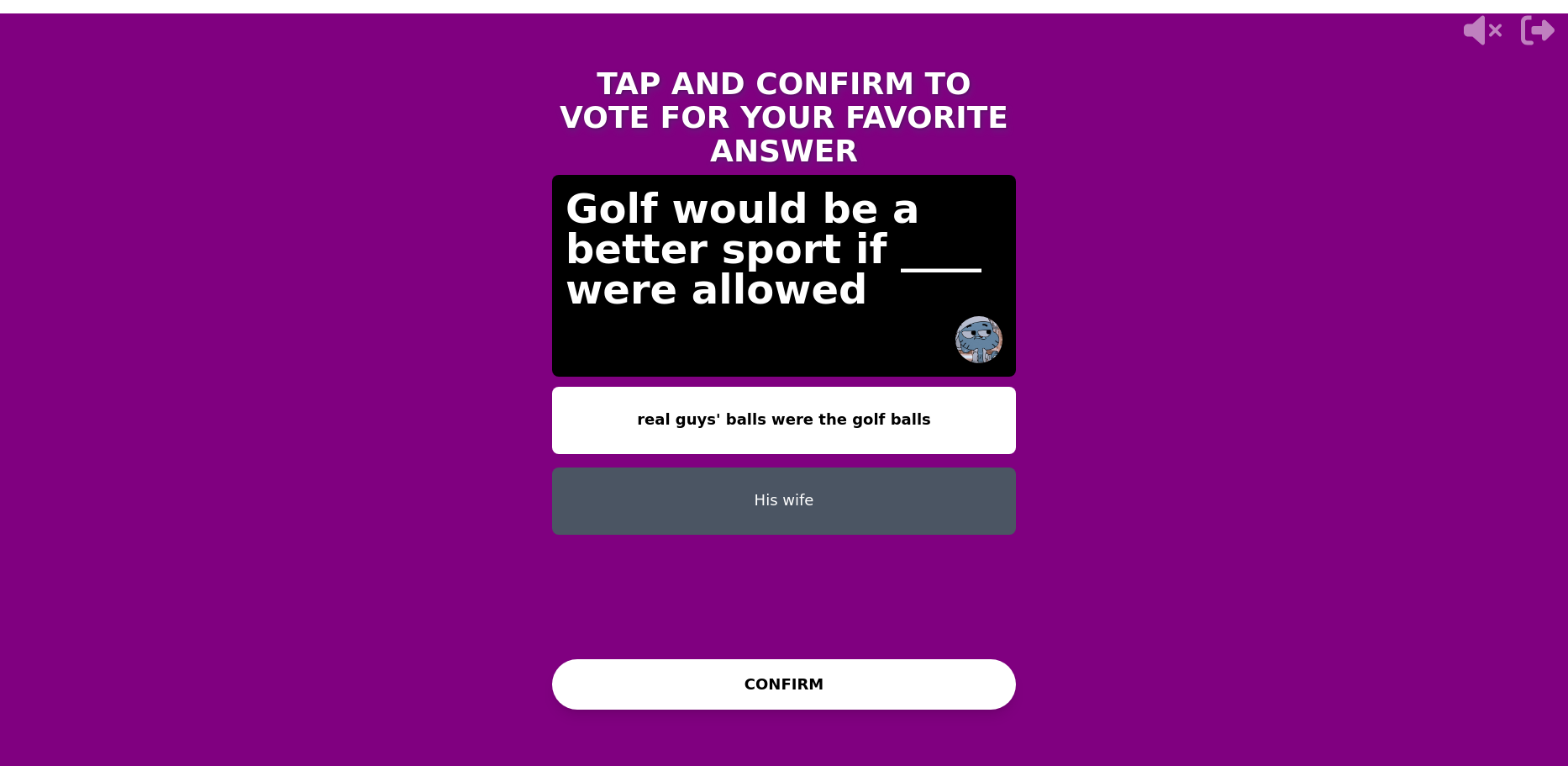
click at [843, 680] on button "CONFIRM" at bounding box center [783, 684] width 463 height 50
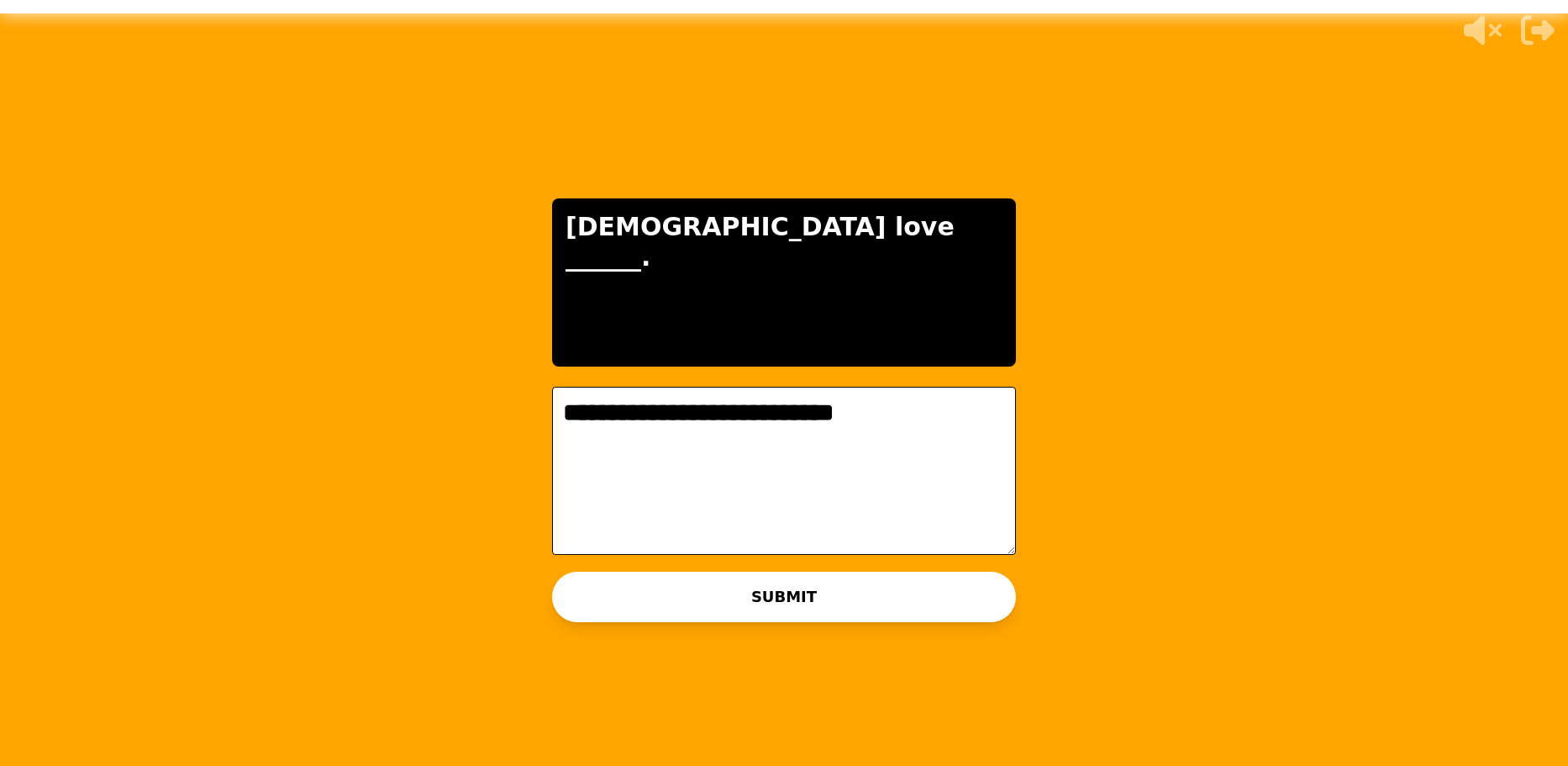
type textarea "**********"
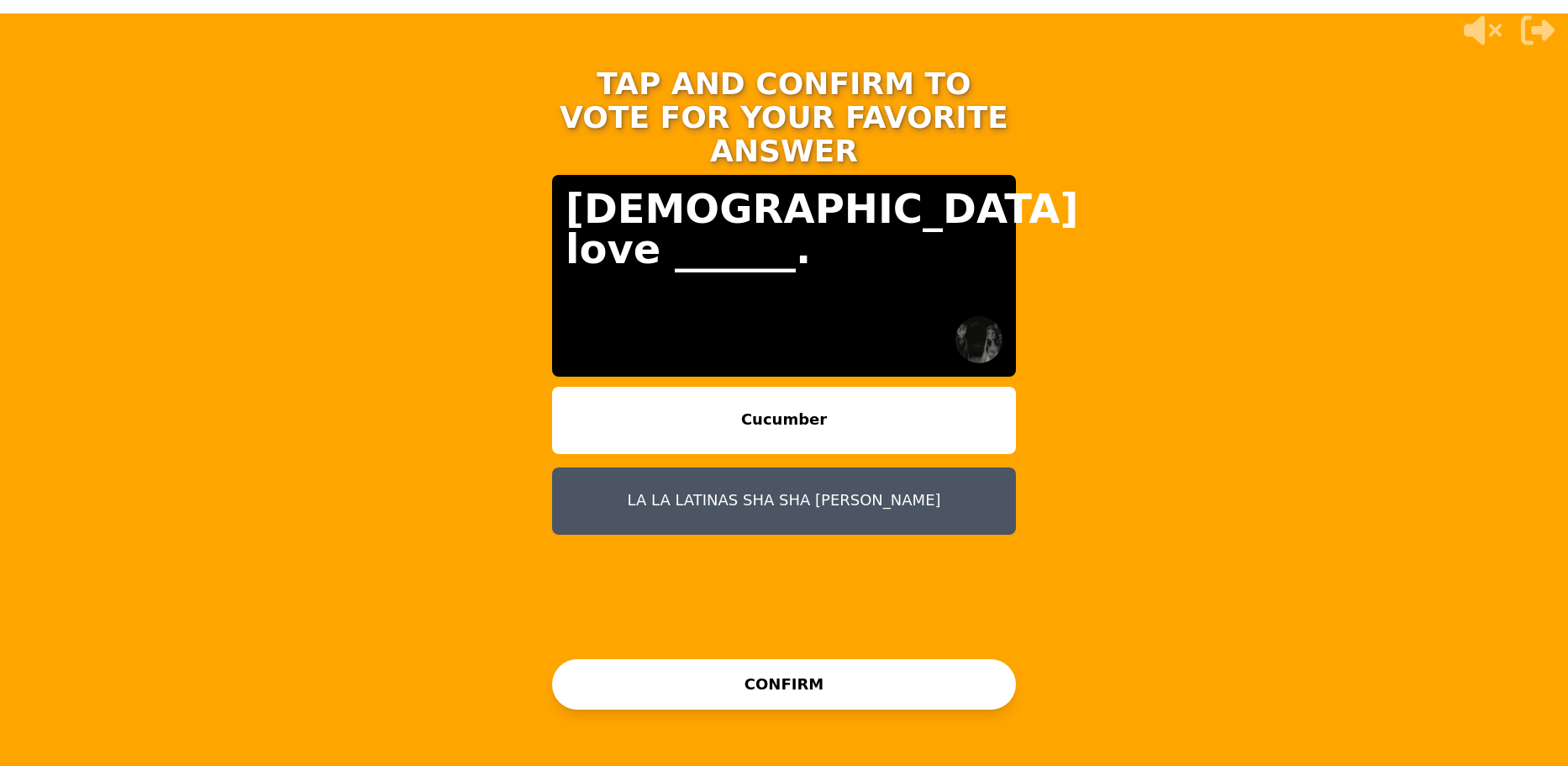
click at [829, 467] on button "LA LA LATINAS SHA SHA [PERSON_NAME]" at bounding box center [783, 501] width 463 height 67
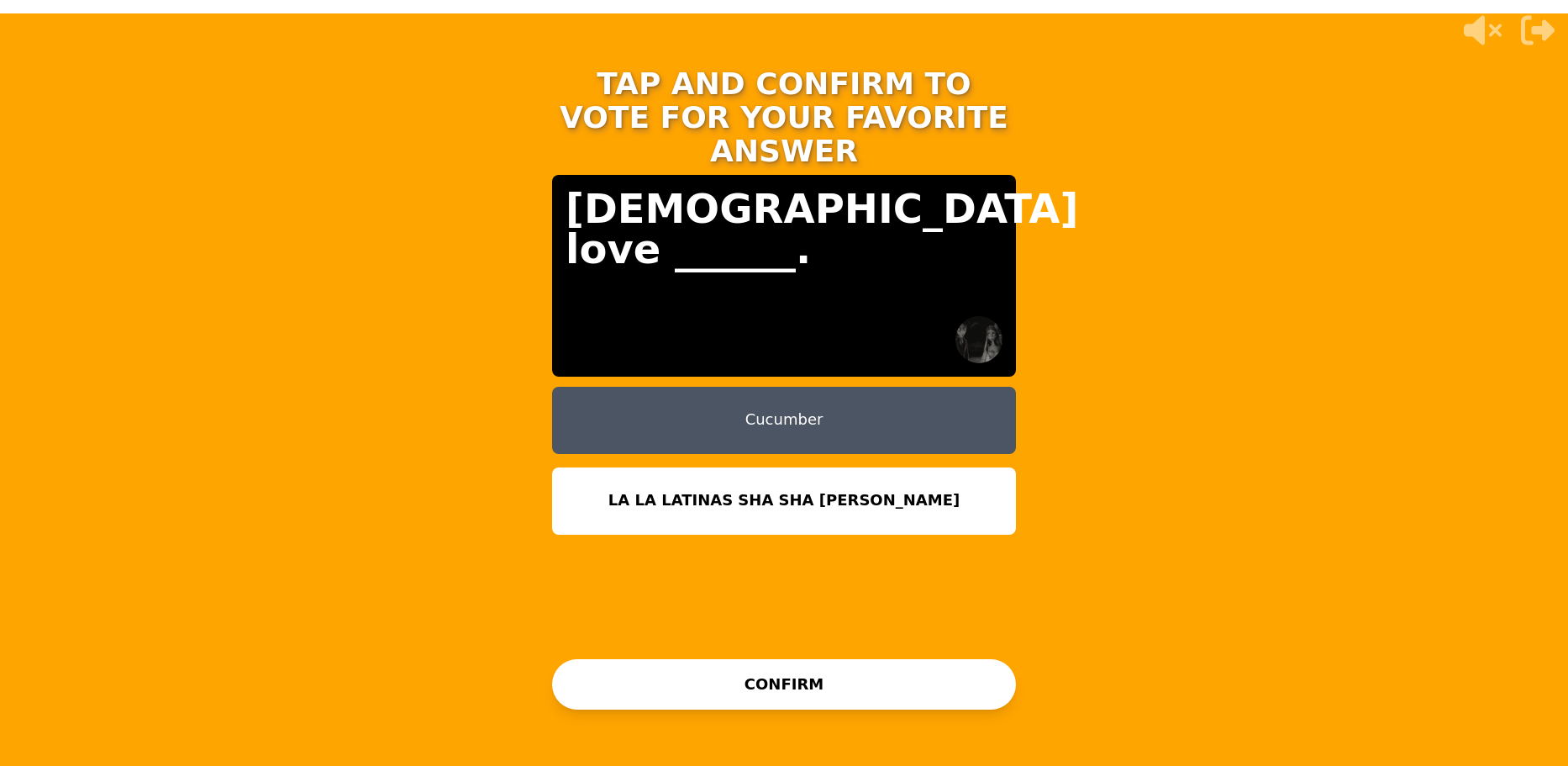
click at [793, 709] on button "CONFIRM" at bounding box center [783, 684] width 463 height 50
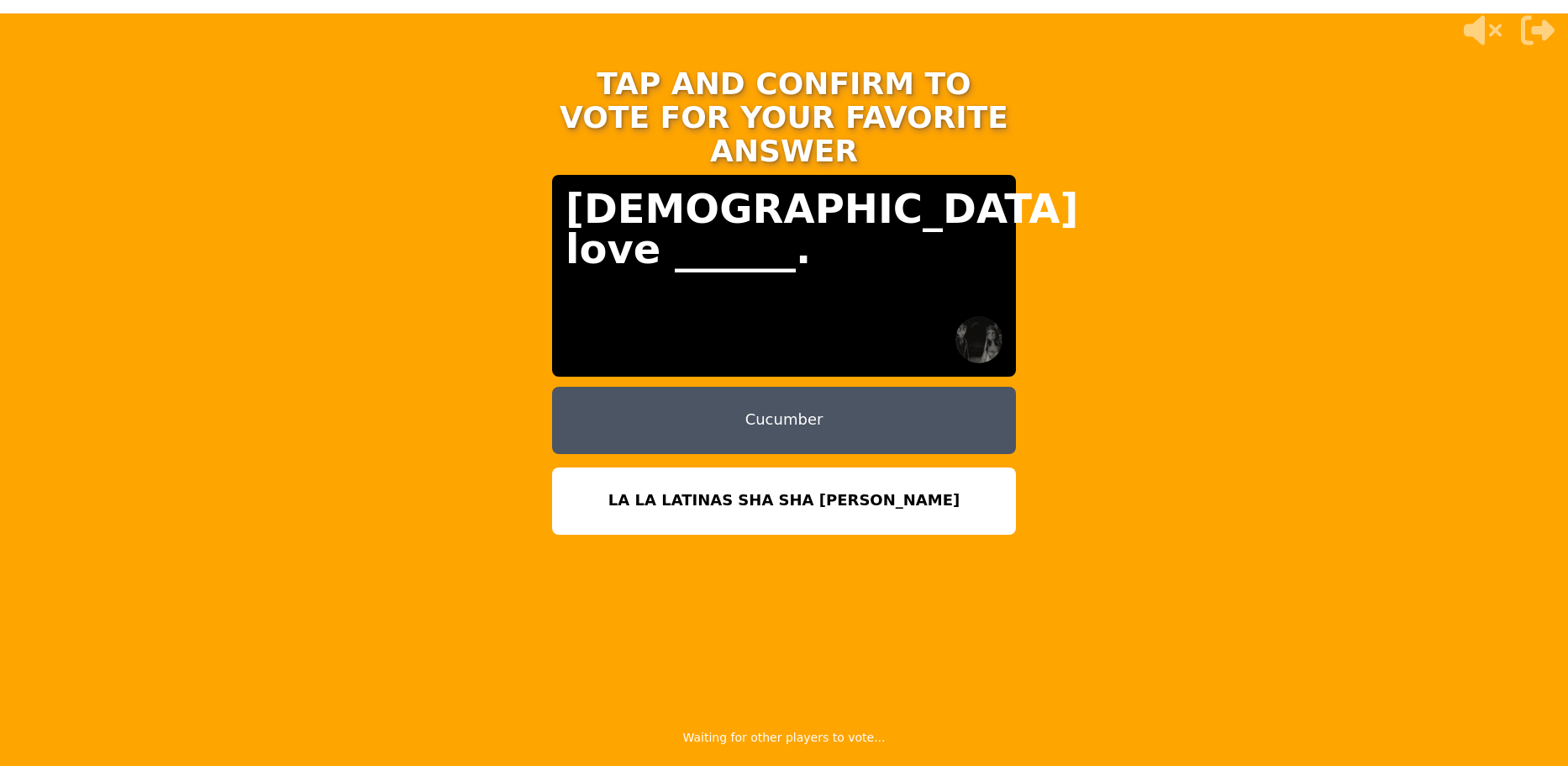
click at [784, 667] on div "CONFIRM" at bounding box center [783, 684] width 463 height 50
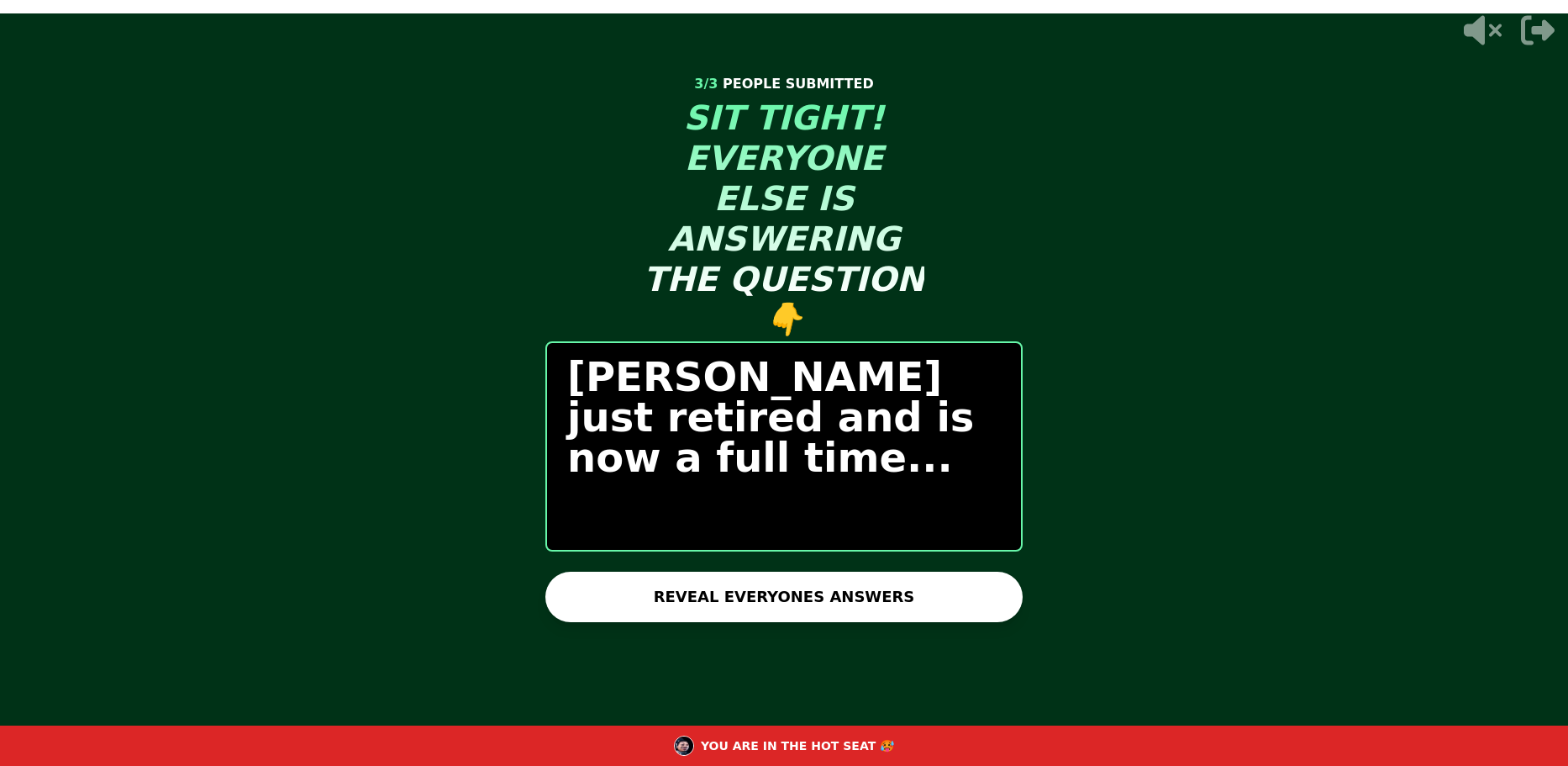
click at [918, 599] on button "REVEAL EVERYONES ANSWERS" at bounding box center [784, 597] width 477 height 50
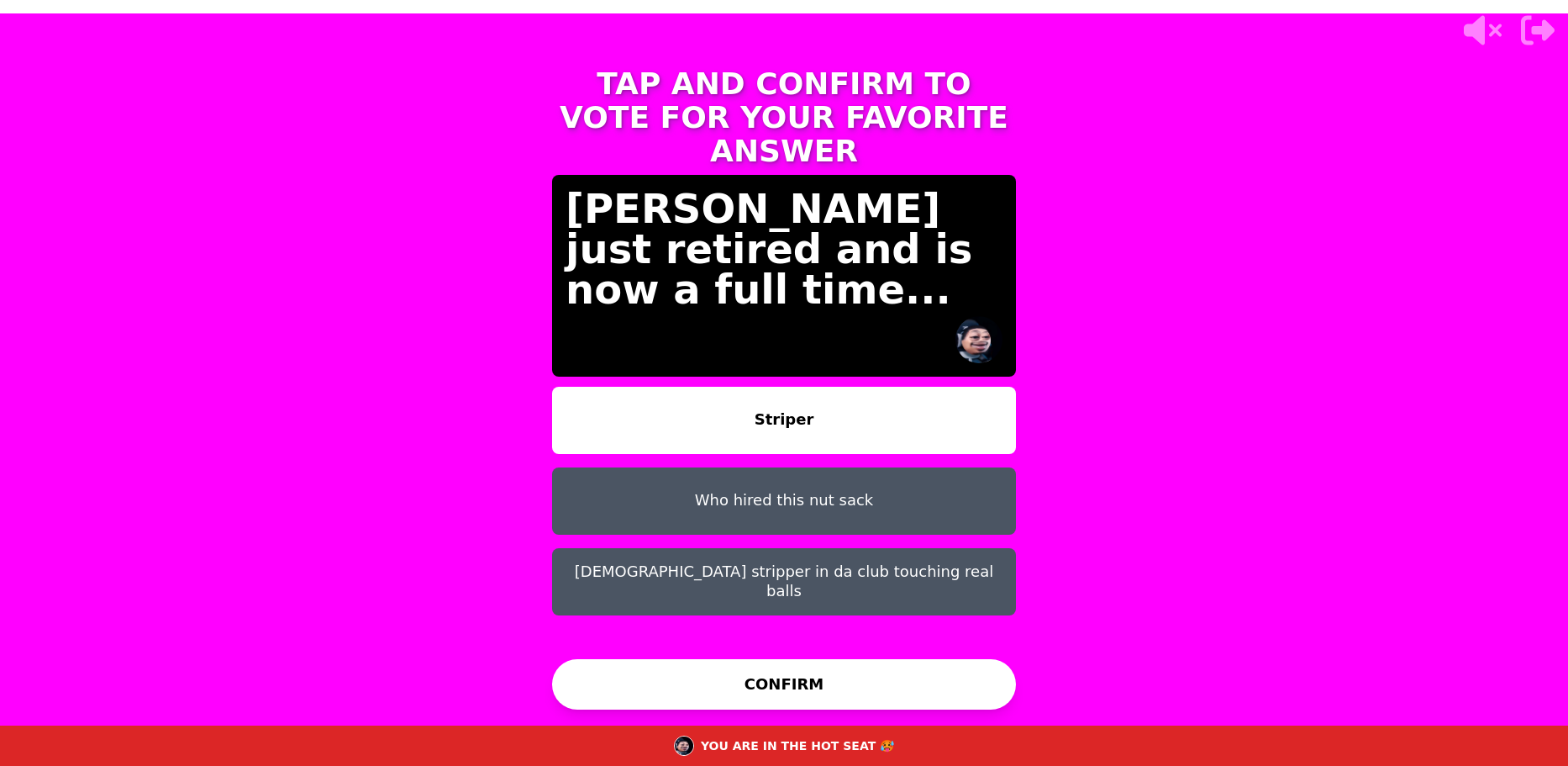
drag, startPoint x: 853, startPoint y: 471, endPoint x: 840, endPoint y: 493, distance: 25.6
click at [852, 468] on button "Who hired this nut sack" at bounding box center [783, 501] width 463 height 67
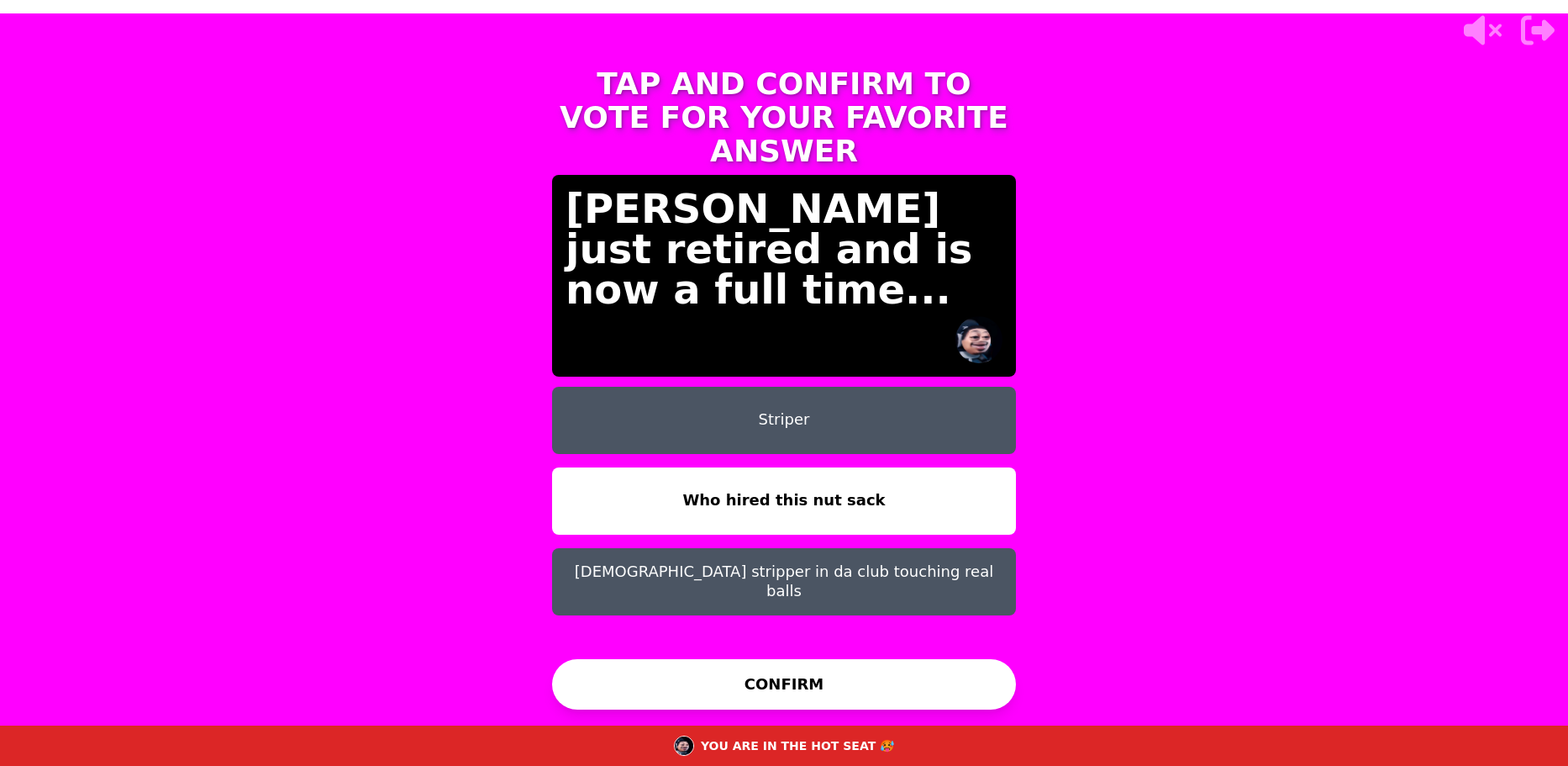
click at [769, 655] on div "TAP AND CONFIRM TO VOTE FOR YOUR FAVORITE ANSWER [PERSON_NAME] just retired and…" at bounding box center [784, 383] width 504 height 672
click at [764, 662] on button "CONFIRM" at bounding box center [783, 684] width 463 height 50
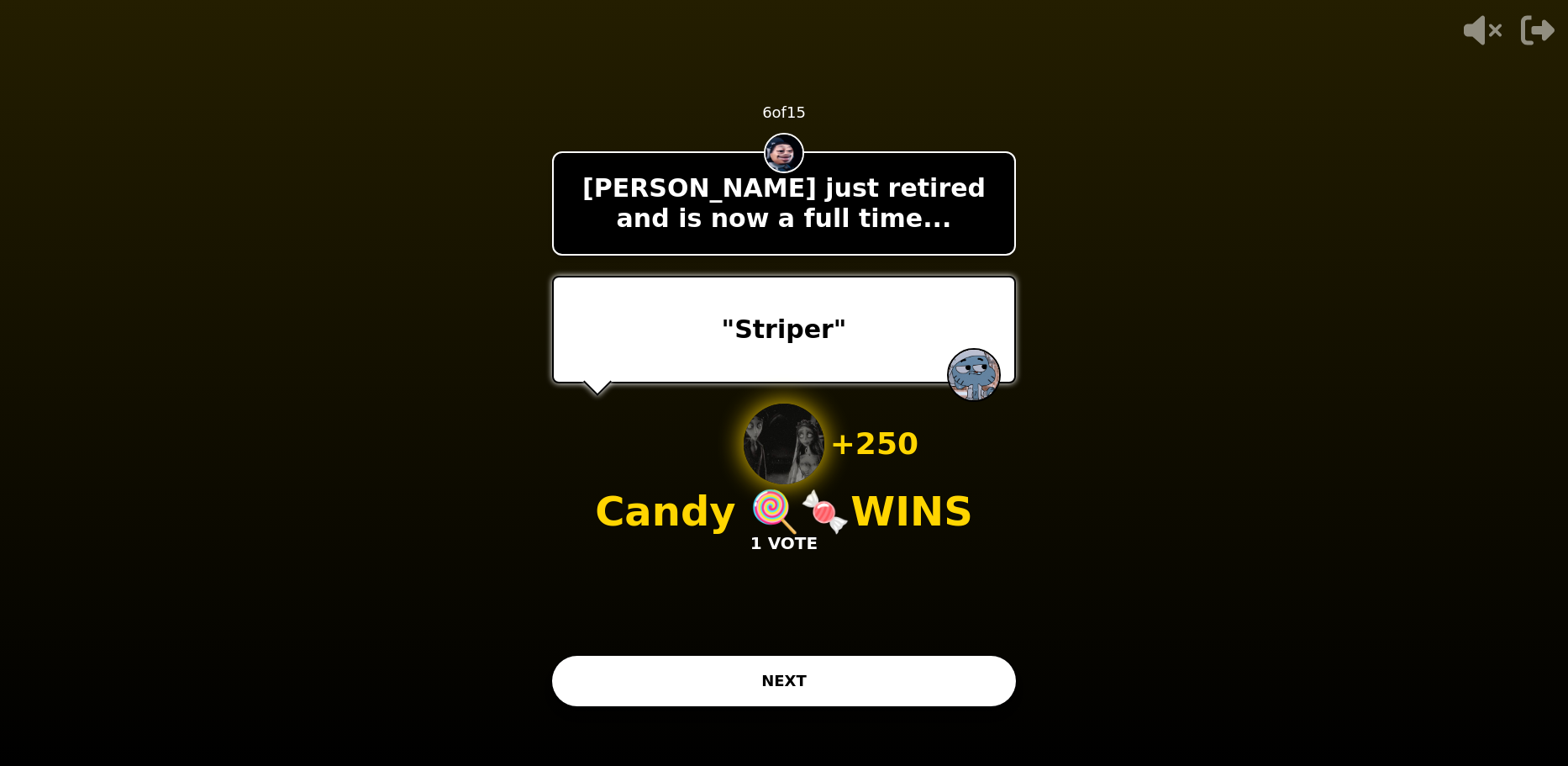
click at [780, 688] on button "NEXT" at bounding box center [783, 680] width 463 height 50
